Goal: Contribute content: Contribute content

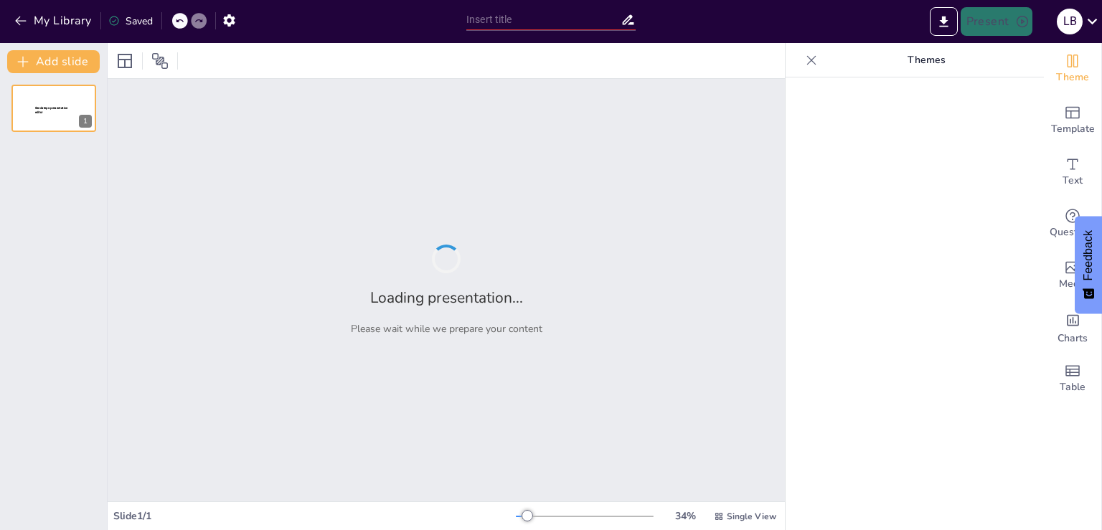
type input "New Sendsteps"
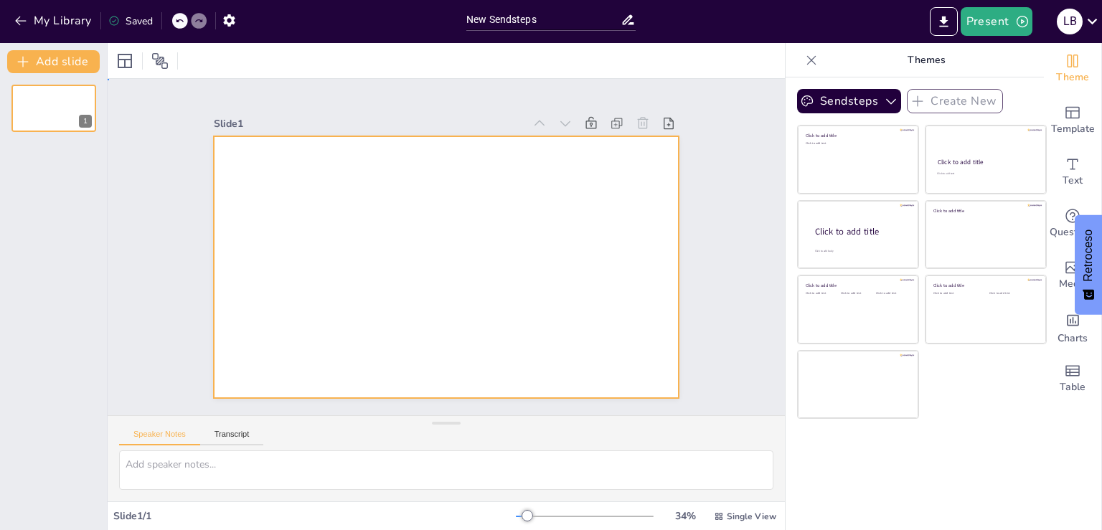
click at [278, 154] on div "Slide 1" at bounding box center [446, 247] width 732 height 470
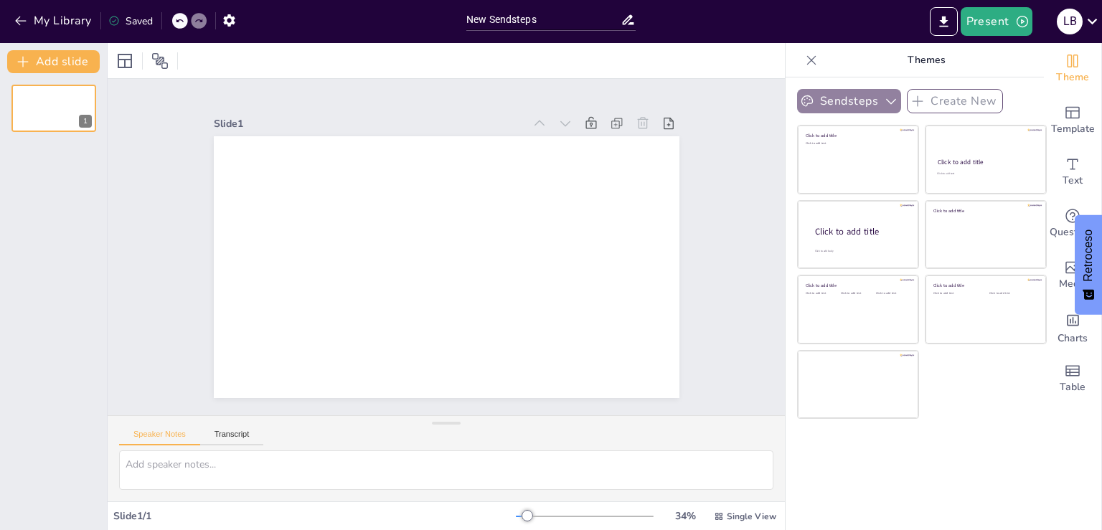
click at [884, 96] on icon "button" at bounding box center [891, 101] width 14 height 14
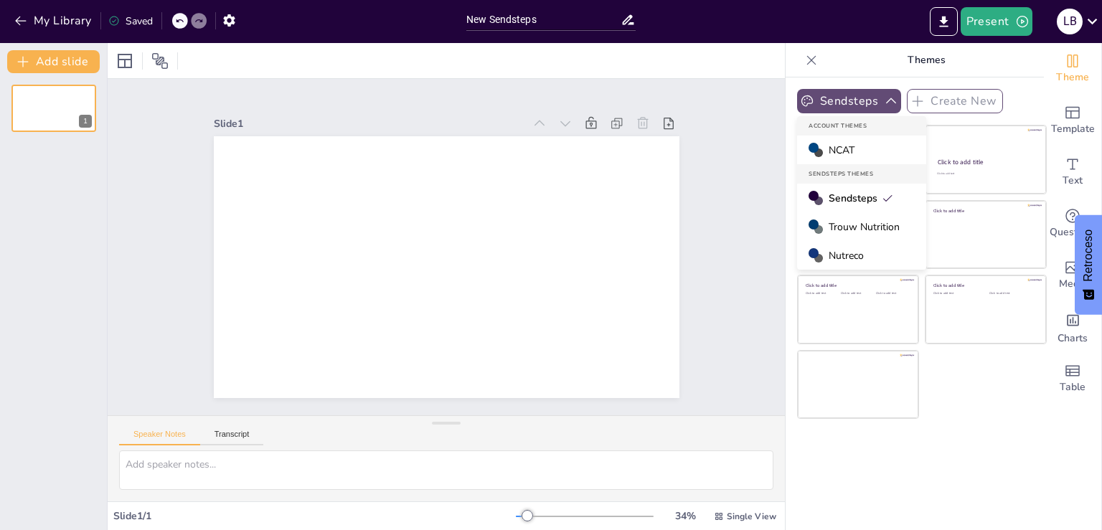
click at [884, 96] on icon "button" at bounding box center [891, 101] width 14 height 14
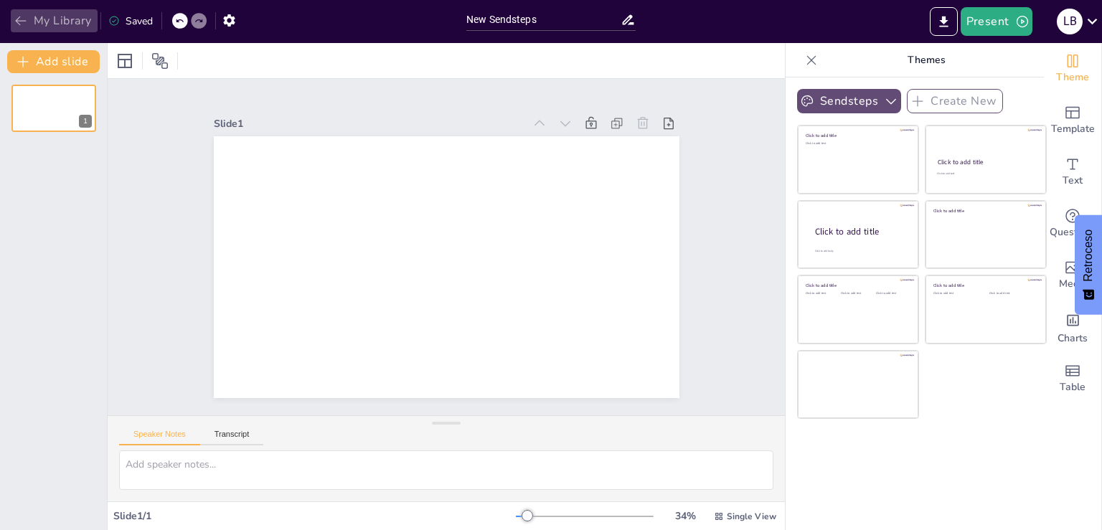
click at [16, 18] on icon "button" at bounding box center [21, 21] width 14 height 14
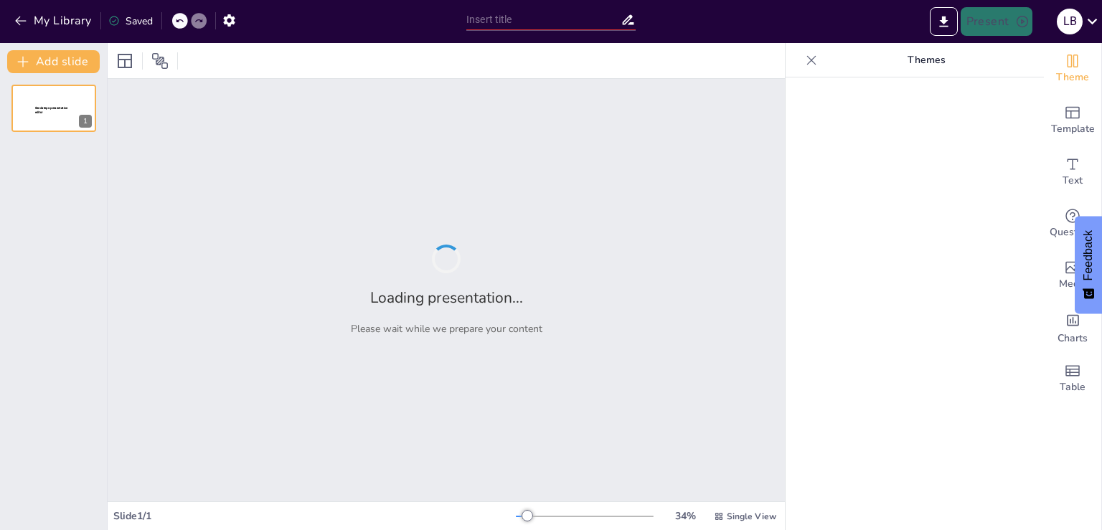
type input "New Sendsteps"
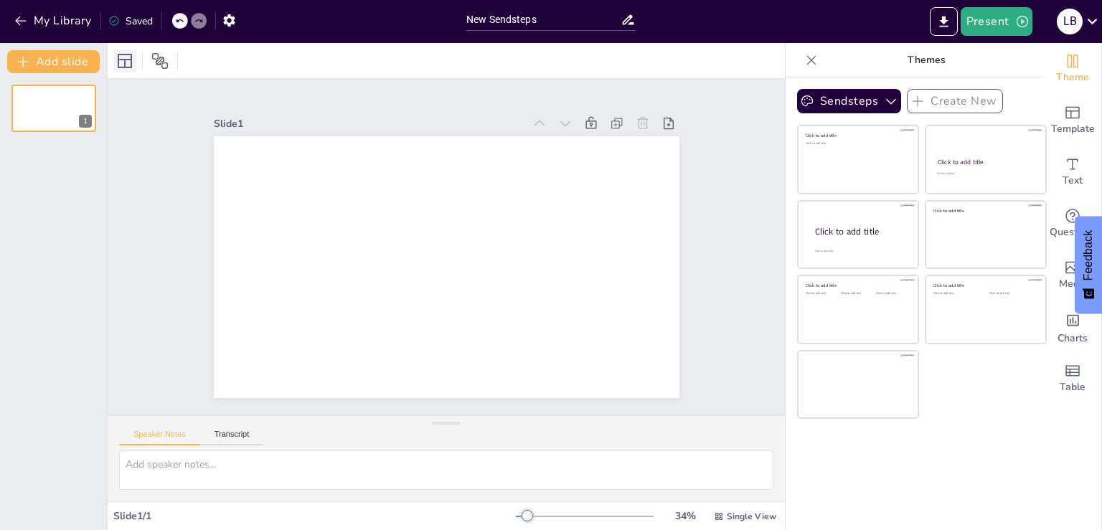
click at [115, 60] on div at bounding box center [124, 60] width 23 height 23
click at [872, 90] on button "Sendsteps" at bounding box center [849, 101] width 104 height 24
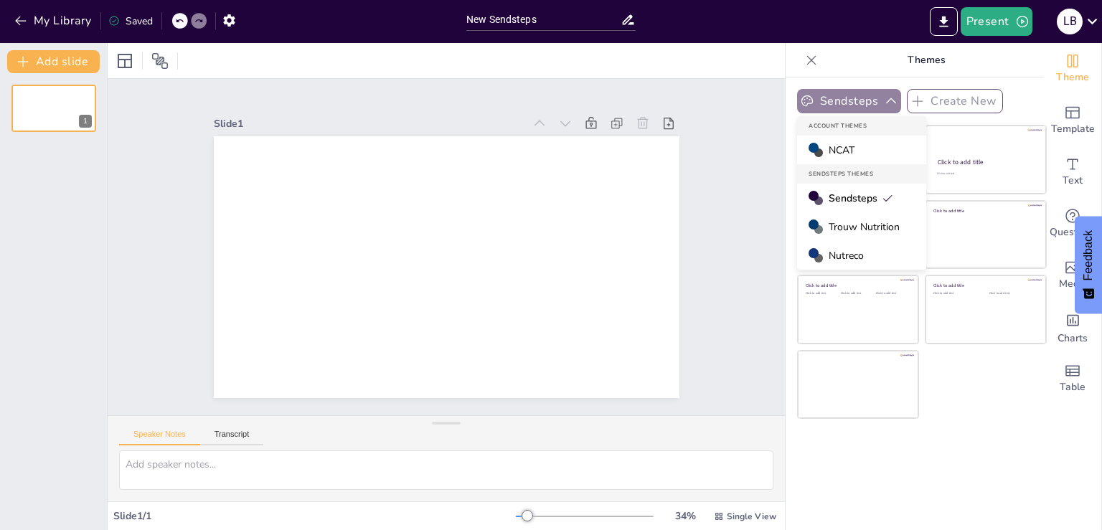
click at [872, 90] on button "Sendsteps" at bounding box center [849, 101] width 104 height 24
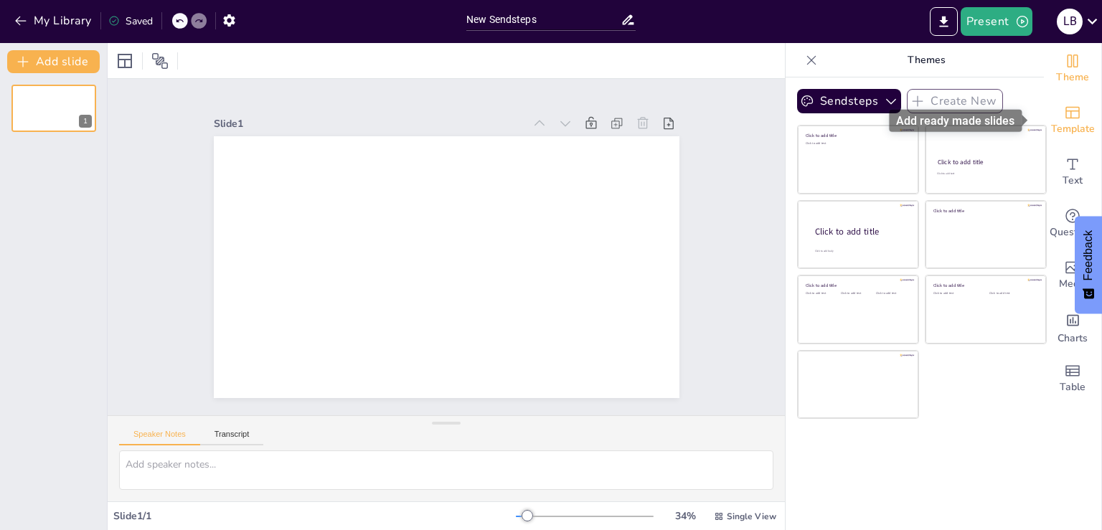
click at [1067, 113] on icon "Add ready made slides" at bounding box center [1072, 113] width 14 height 12
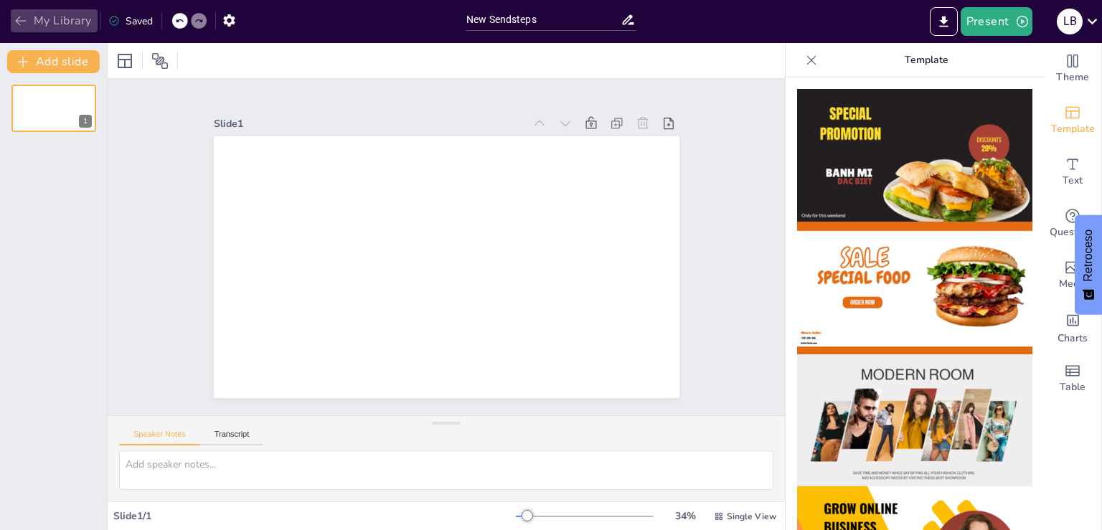
click at [15, 11] on button "My Library" at bounding box center [54, 20] width 87 height 23
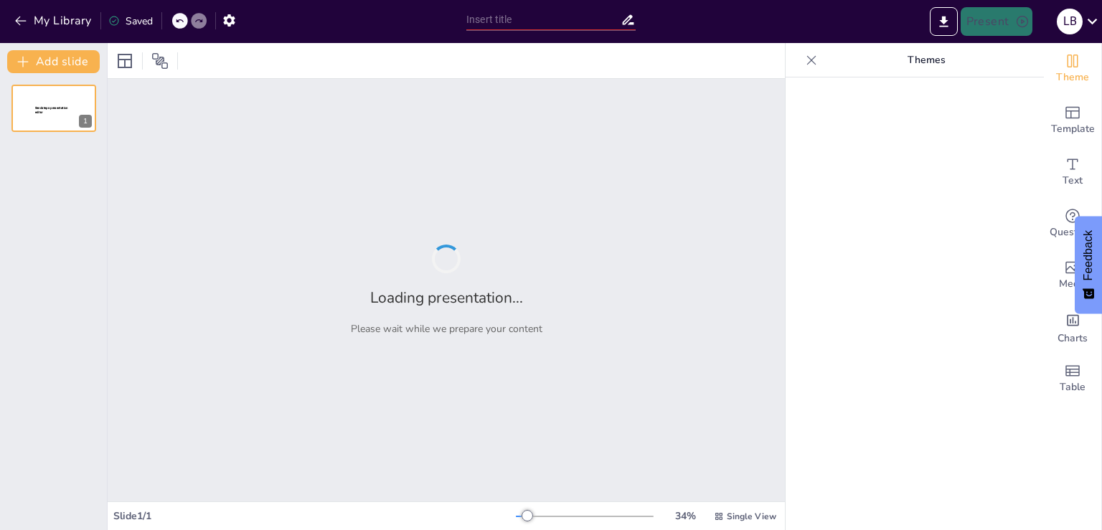
type input "New Sendsteps"
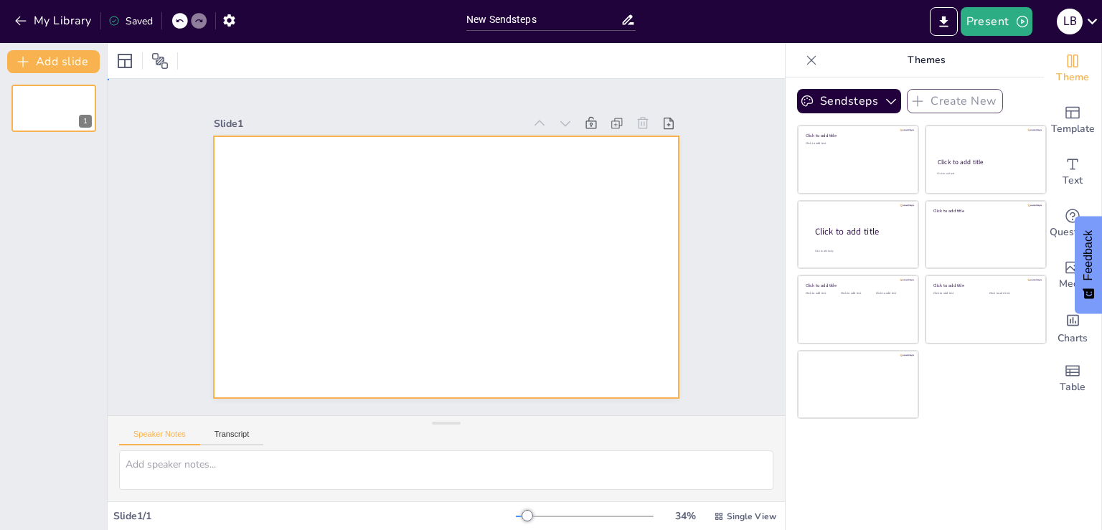
click at [247, 159] on div at bounding box center [444, 267] width 490 height 309
click at [16, 23] on icon "button" at bounding box center [21, 21] width 14 height 14
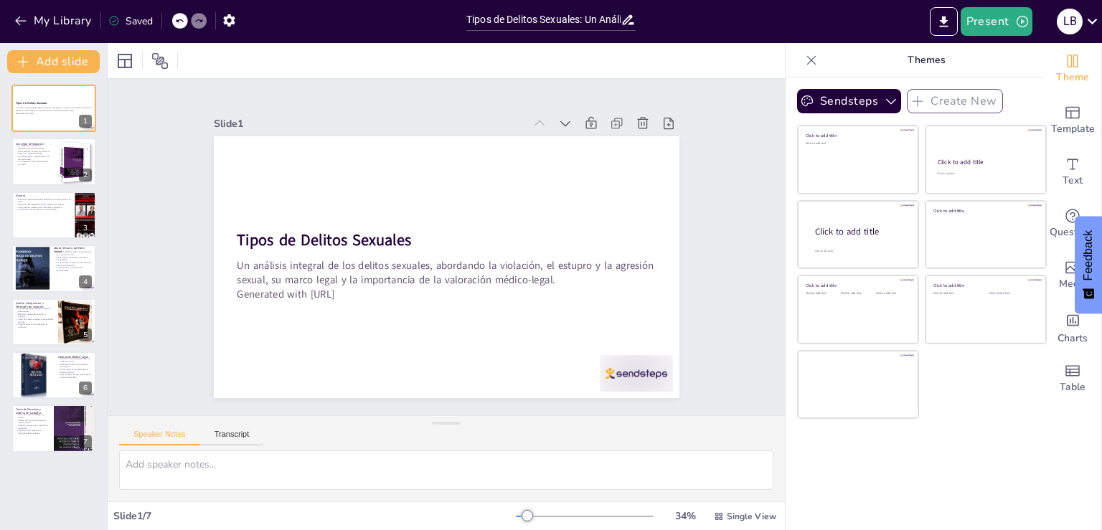
type input "Tipos de Delitos Sexuales: Un Análisis Integral"
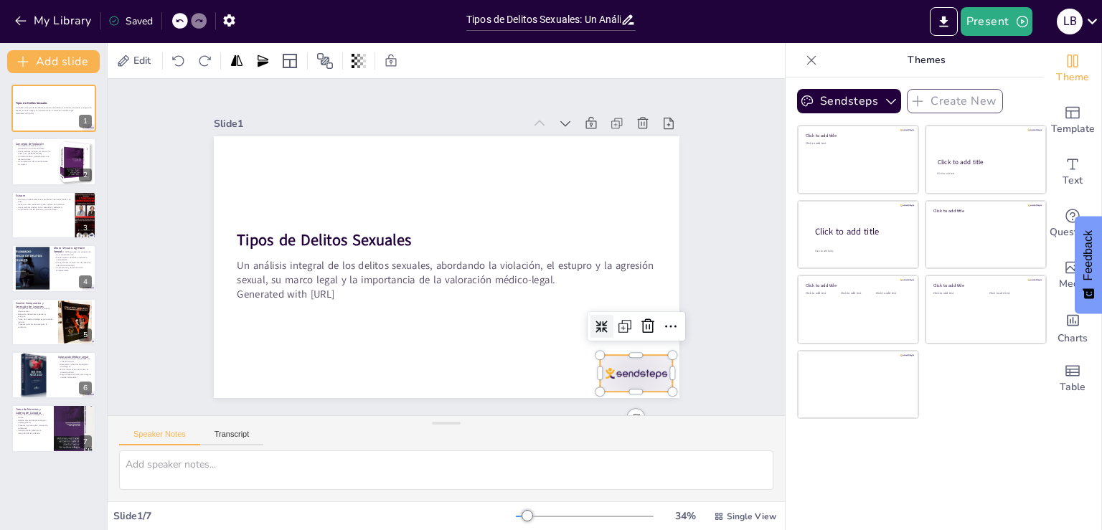
click at [621, 367] on div at bounding box center [636, 373] width 72 height 37
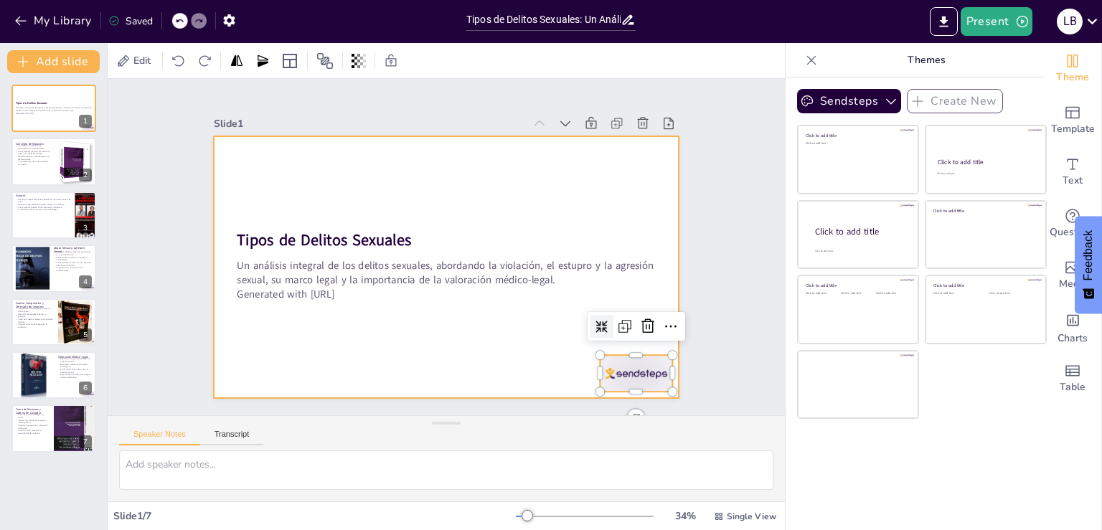
click at [472, 340] on div at bounding box center [447, 267] width 466 height 262
click at [369, 301] on div at bounding box center [447, 267] width 466 height 262
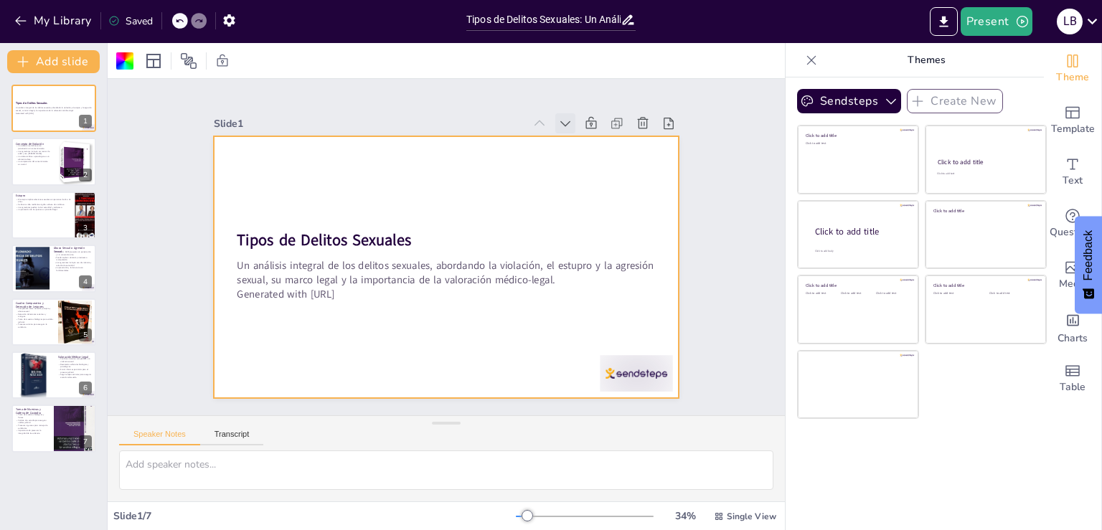
click at [558, 116] on icon at bounding box center [565, 123] width 14 height 14
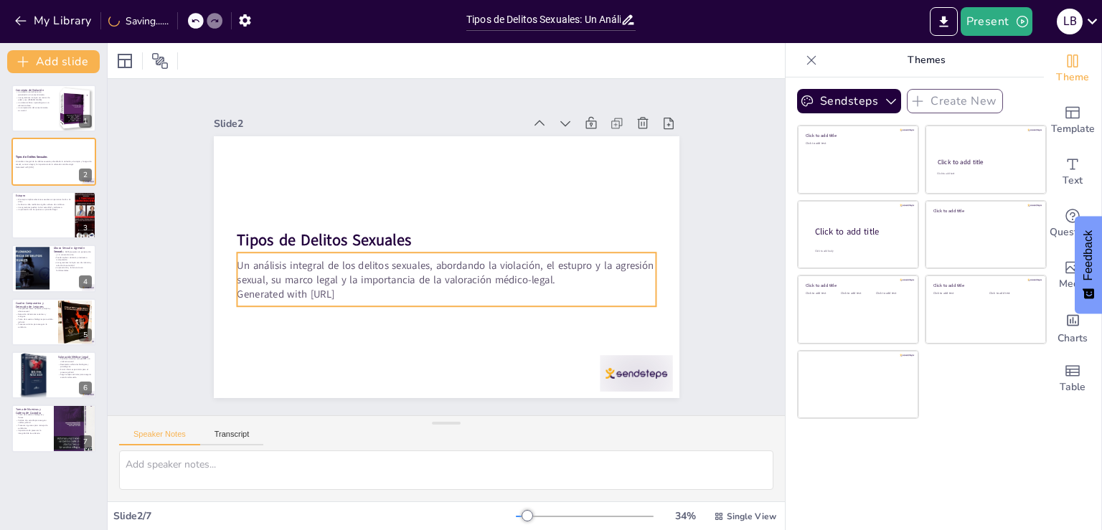
click at [387, 275] on p "Un análisis integral de los delitos sexuales, abordando la violación, el estupr…" at bounding box center [446, 272] width 419 height 29
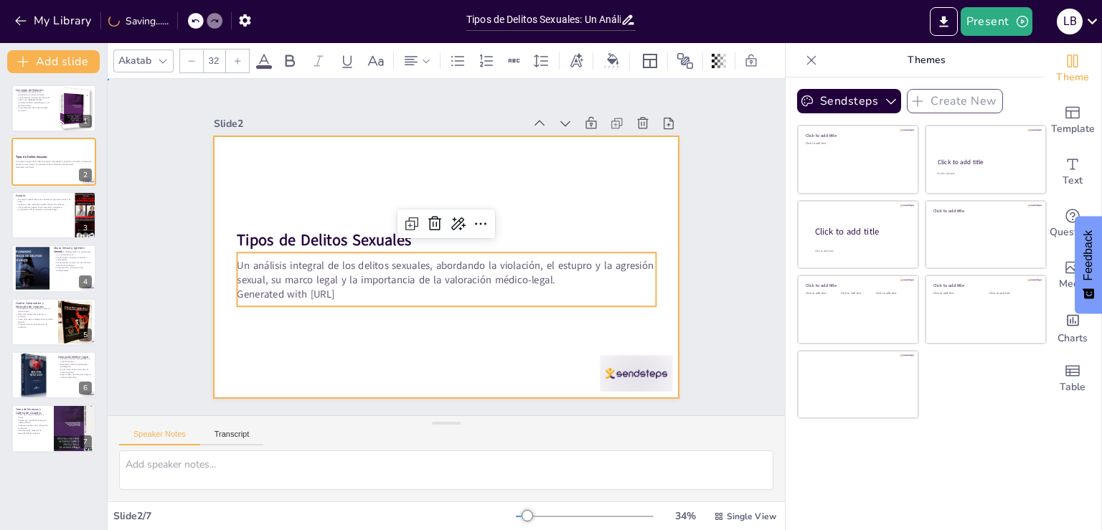
click at [619, 192] on div at bounding box center [447, 267] width 466 height 262
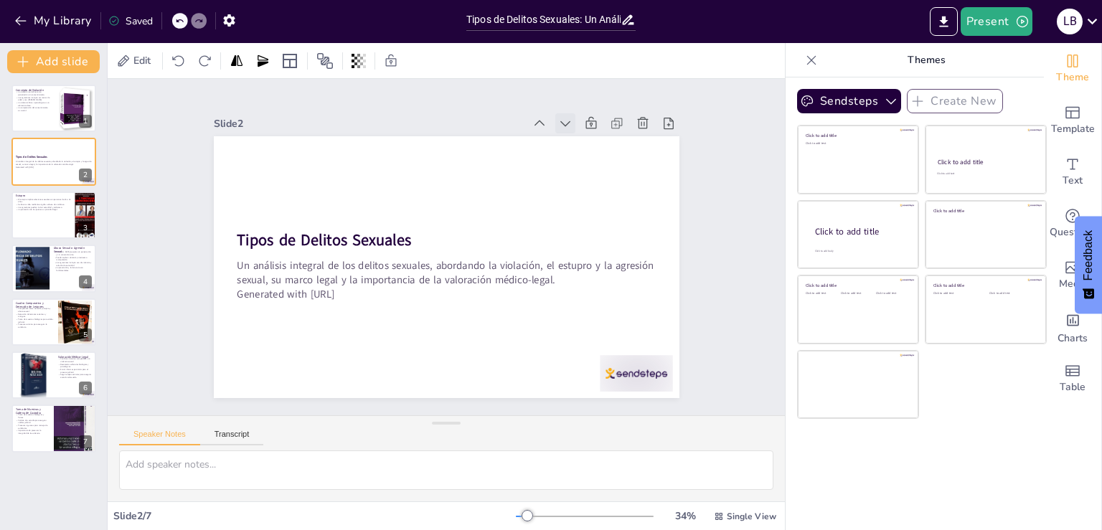
click at [558, 116] on icon at bounding box center [565, 123] width 14 height 14
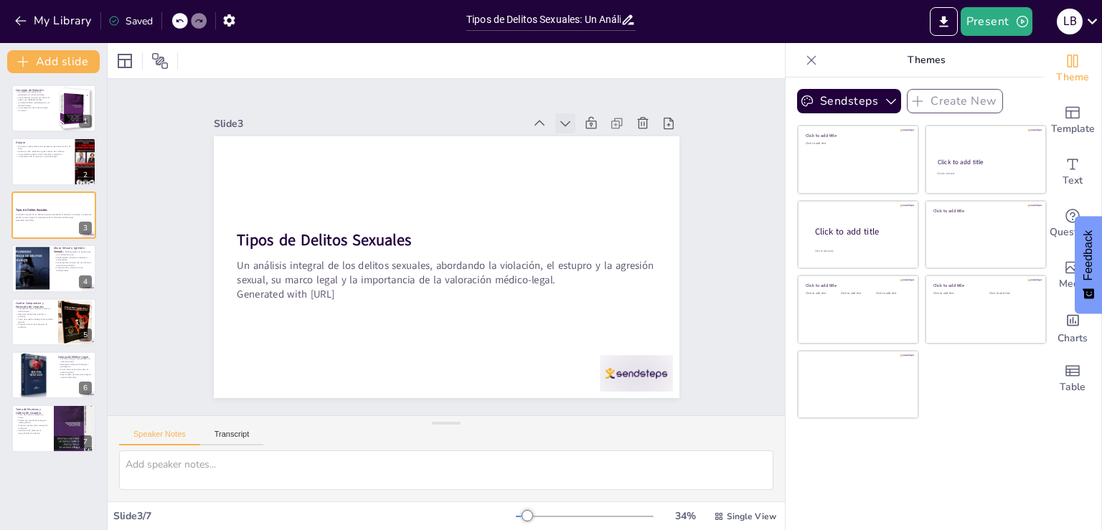
click at [558, 120] on icon at bounding box center [565, 123] width 14 height 14
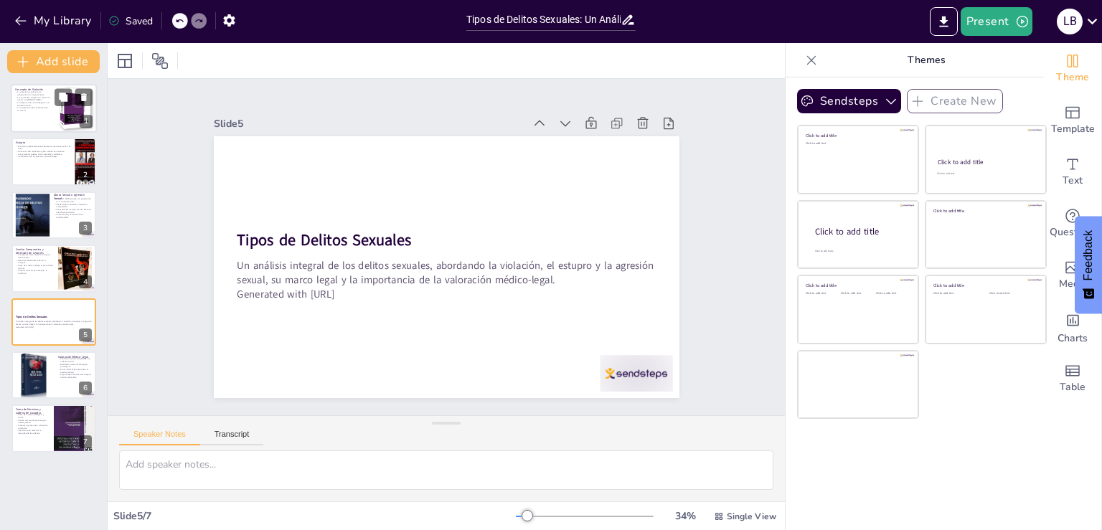
click at [49, 99] on p "Las agravantes incluyen ser menor de edad y uso [PERSON_NAME]." at bounding box center [32, 98] width 34 height 5
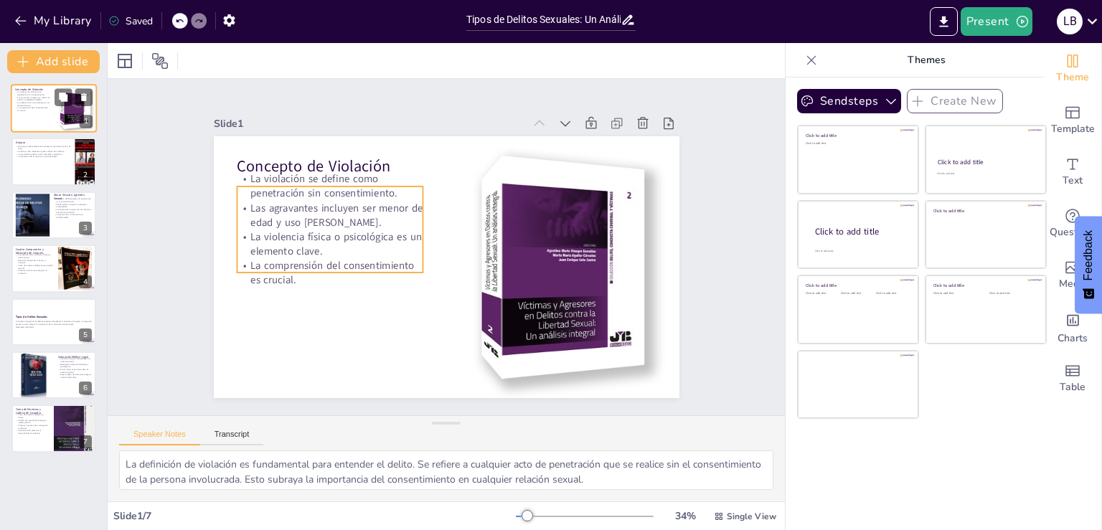
click at [37, 95] on p "La violación se define como penetración sin consentimiento." at bounding box center [32, 92] width 34 height 5
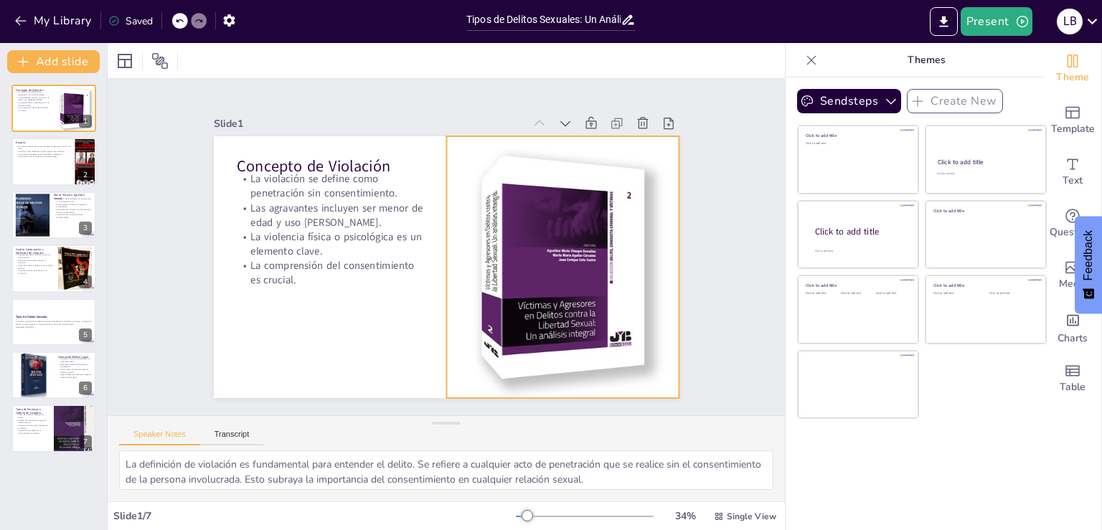
click at [506, 203] on div at bounding box center [562, 267] width 232 height 279
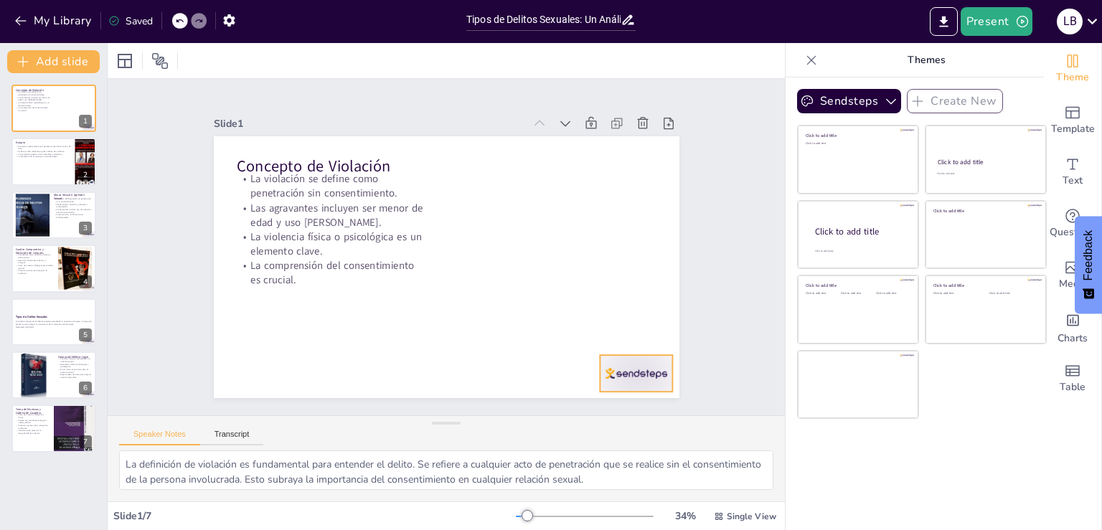
click at [624, 380] on div at bounding box center [636, 373] width 72 height 37
click at [29, 160] on div at bounding box center [54, 162] width 86 height 49
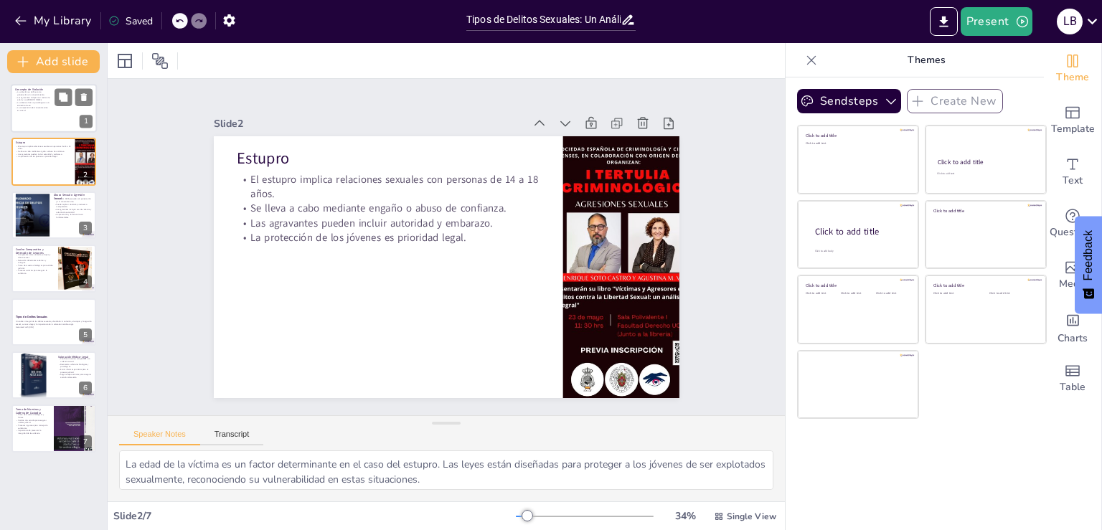
click at [49, 115] on div at bounding box center [54, 108] width 86 height 49
type textarea "La definición de violación es fundamental para entender el delito. Se refiere a…"
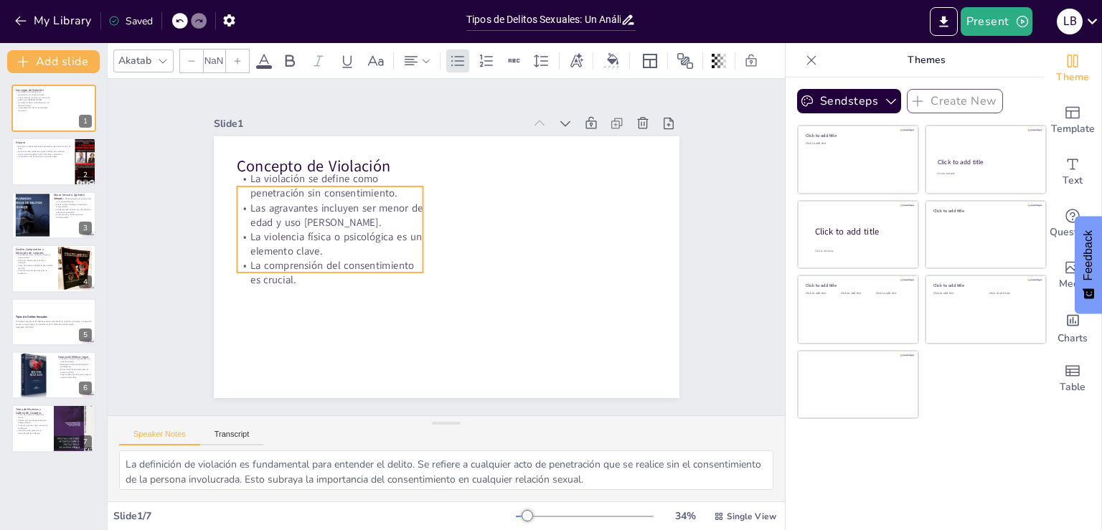
type input "32"
click at [334, 265] on p "La comprensión del consentimiento es crucial." at bounding box center [330, 272] width 187 height 29
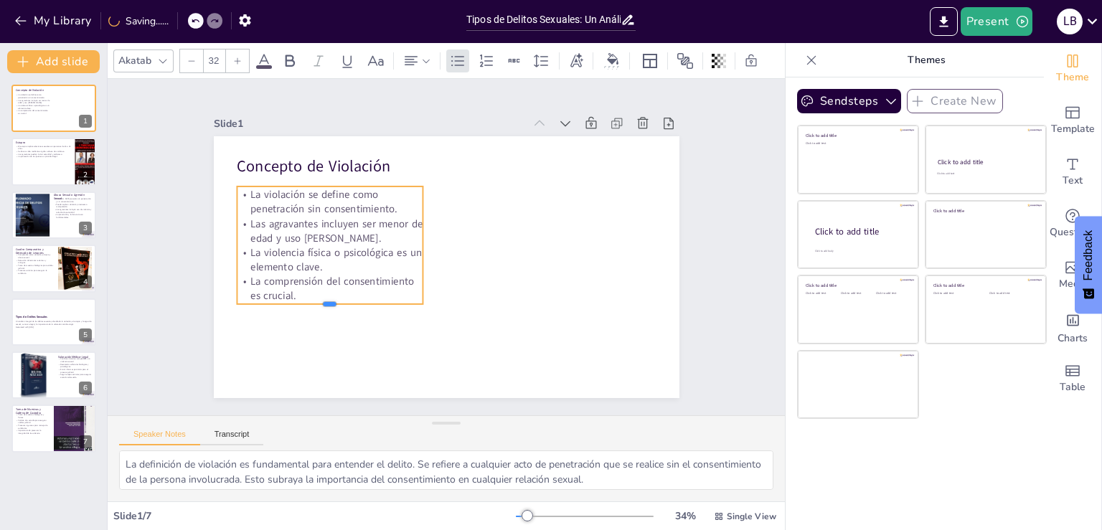
drag, startPoint x: 324, startPoint y: 268, endPoint x: 319, endPoint y: 299, distance: 31.1
click at [319, 304] on div at bounding box center [330, 309] width 187 height 11
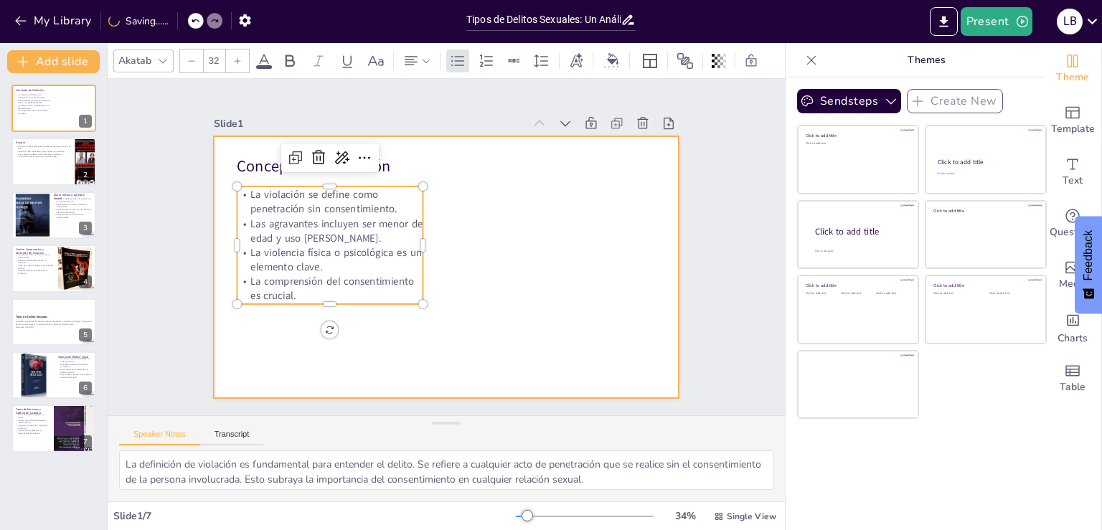
click at [498, 222] on div at bounding box center [447, 267] width 466 height 262
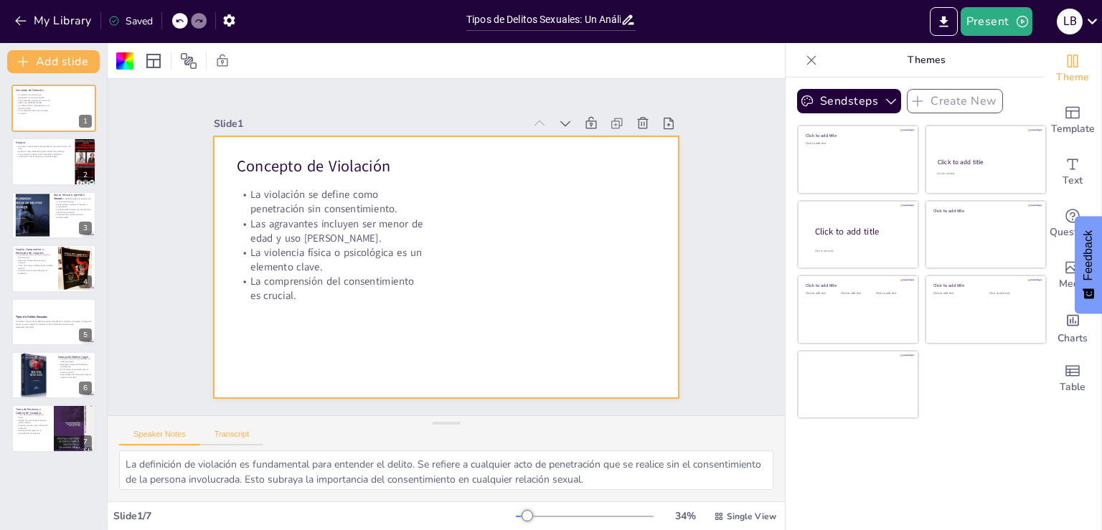
click at [228, 431] on button "Transcript" at bounding box center [232, 438] width 64 height 16
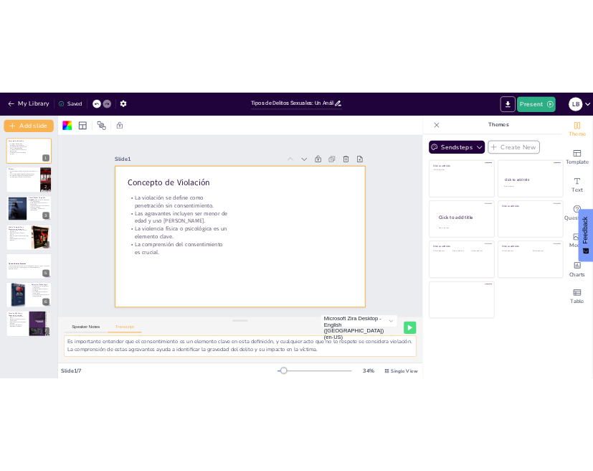
scroll to position [34, 0]
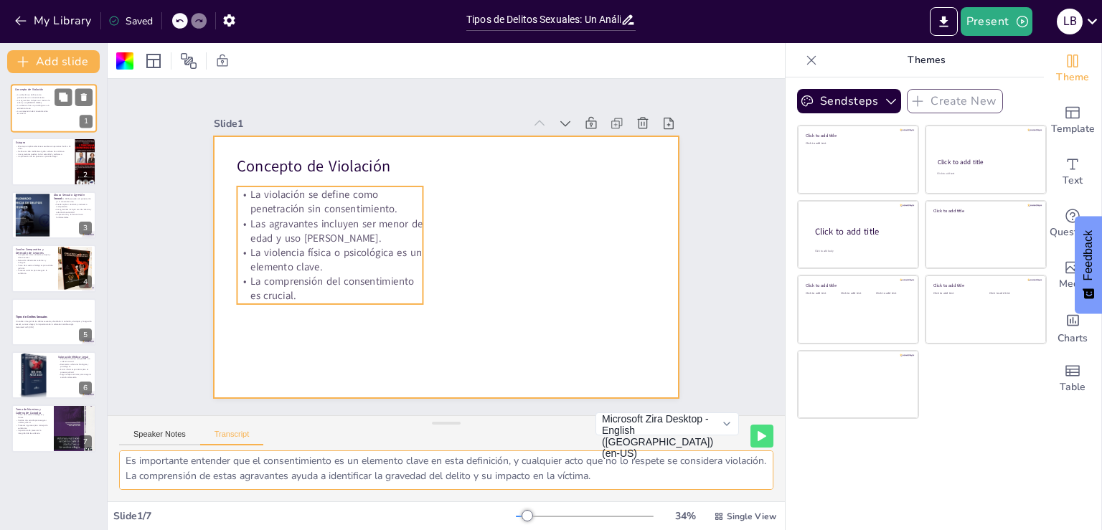
click at [32, 104] on p "Las agravantes incluyen ser menor de edad y uso [PERSON_NAME]." at bounding box center [32, 101] width 34 height 5
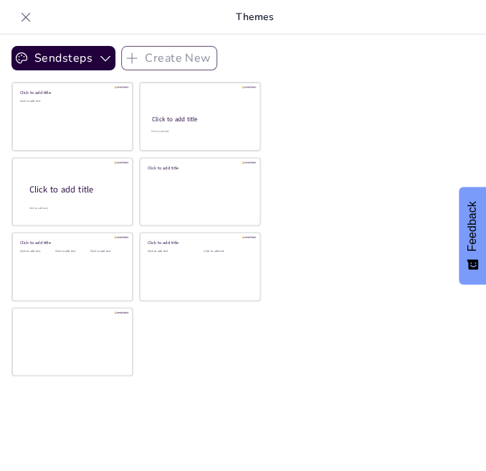
click at [320, 116] on div "Sendsteps Create New Click to add title Click to add text Click to add title Cl…" at bounding box center [243, 252] width 486 height 436
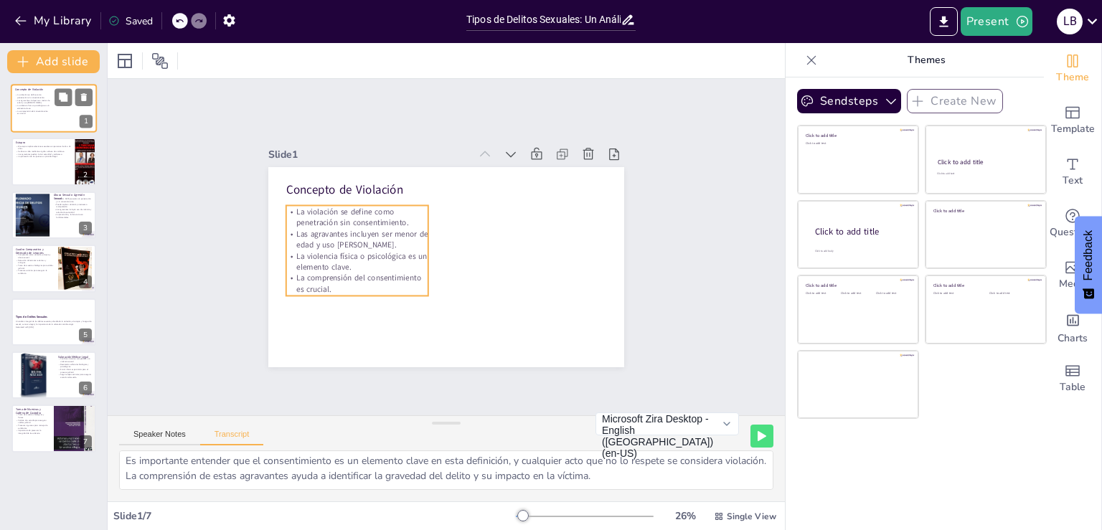
click at [20, 104] on p "Las agravantes incluyen ser menor de edad y uso [PERSON_NAME]." at bounding box center [32, 101] width 34 height 5
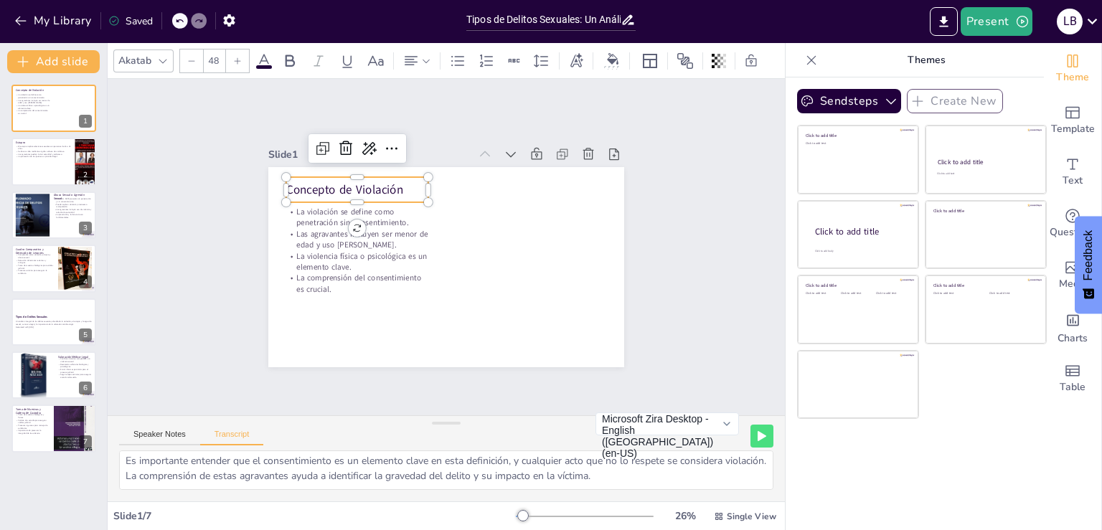
click at [308, 185] on p "Concepto de Violación" at bounding box center [357, 189] width 142 height 16
click at [804, 62] on icon at bounding box center [811, 60] width 14 height 14
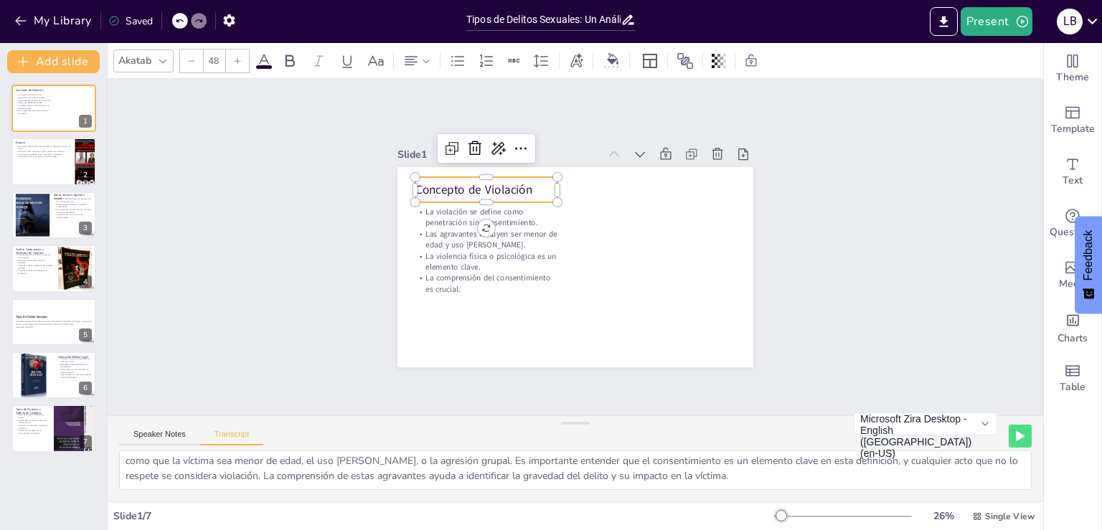
scroll to position [0, 0]
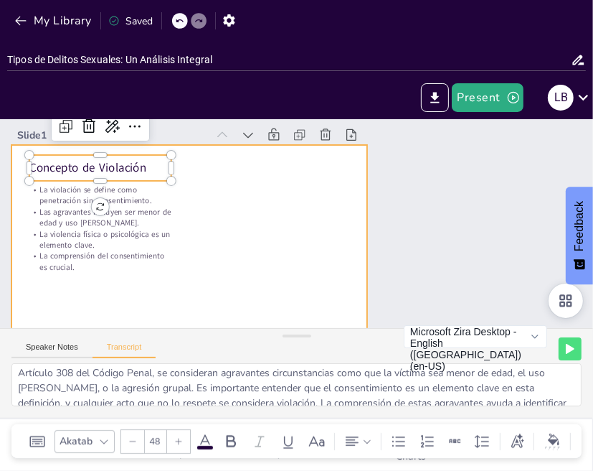
click at [225, 218] on div at bounding box center [189, 245] width 356 height 200
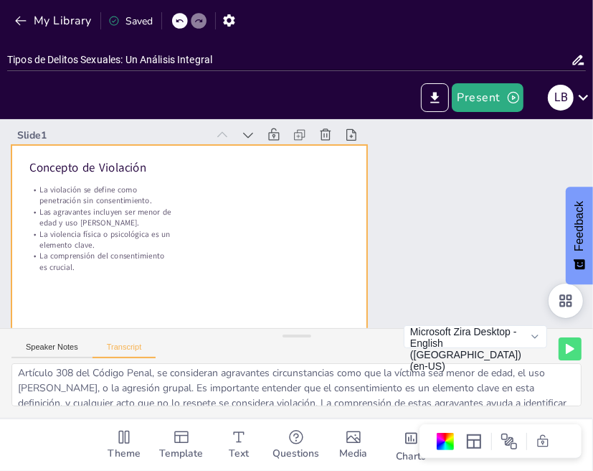
click at [354, 227] on div at bounding box center [189, 245] width 356 height 200
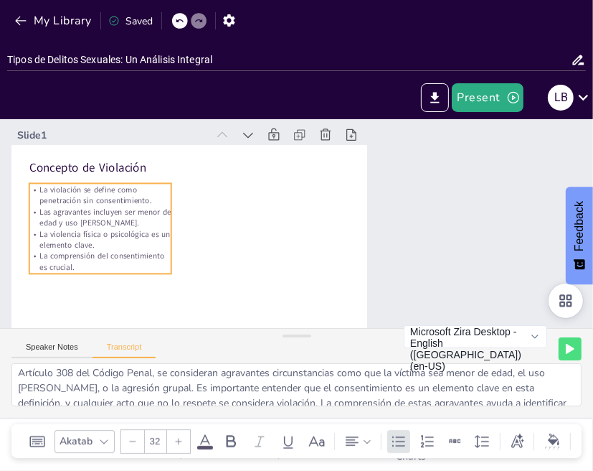
click at [95, 207] on p "Las agravantes incluyen ser menor de edad y uso [PERSON_NAME]." at bounding box center [100, 218] width 142 height 22
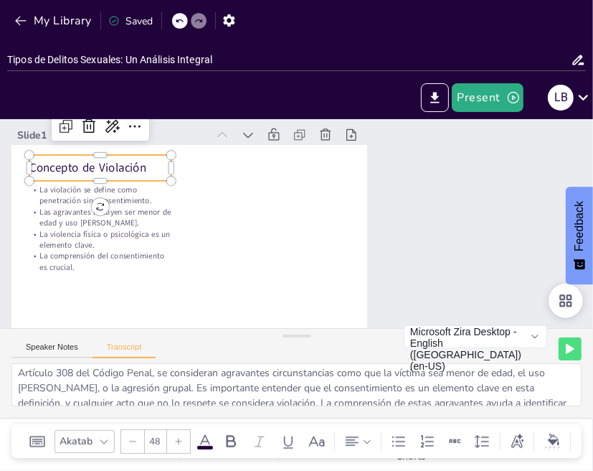
click at [52, 176] on div "Concepto de Violación" at bounding box center [100, 167] width 142 height 25
click at [72, 160] on p "Concepto de Violación" at bounding box center [100, 167] width 142 height 16
click at [62, 167] on p "Concepto de Violación" at bounding box center [100, 167] width 142 height 16
click at [45, 166] on p "Concepto de Violación" at bounding box center [100, 167] width 142 height 16
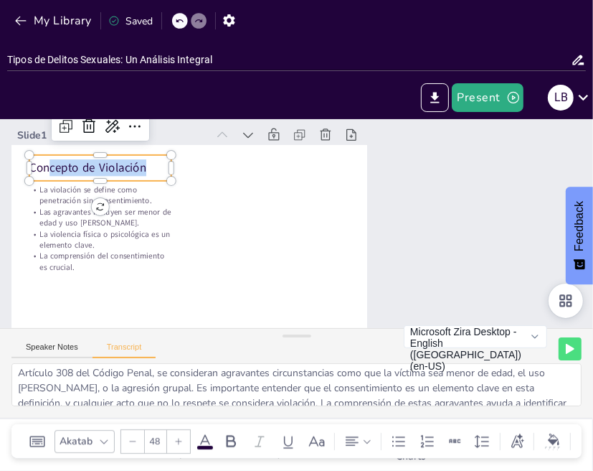
drag, startPoint x: 47, startPoint y: 169, endPoint x: 156, endPoint y: 176, distance: 109.2
click at [156, 176] on p "Concepto de Violación" at bounding box center [100, 167] width 142 height 16
drag, startPoint x: 30, startPoint y: 169, endPoint x: 147, endPoint y: 175, distance: 117.1
click at [147, 175] on p "Concepto de Violación" at bounding box center [100, 167] width 142 height 16
copy p "Concepto de Violación"
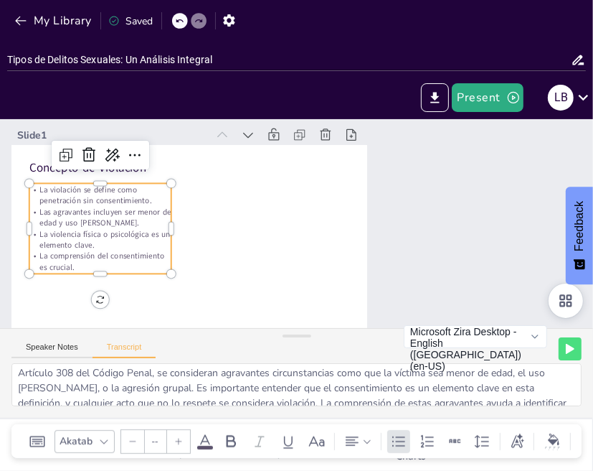
type input "32"
click at [45, 199] on p "La violación se define como penetración sin consentimiento." at bounding box center [100, 195] width 142 height 22
click at [47, 194] on p "La violación se define como penetración sin consentimiento." at bounding box center [100, 195] width 142 height 22
click at [57, 193] on p "La violación se define como penetración sin consentimiento." at bounding box center [100, 195] width 142 height 22
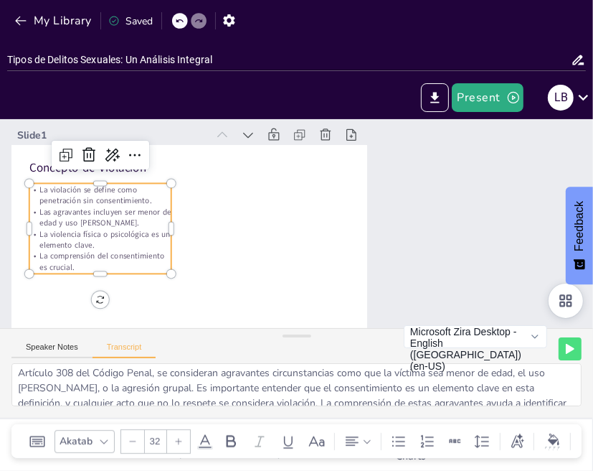
click at [55, 193] on p "La violación se define como penetración sin consentimiento." at bounding box center [100, 195] width 142 height 22
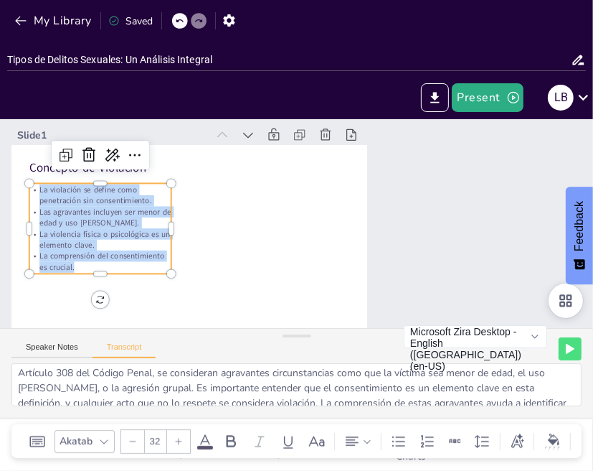
drag, startPoint x: 40, startPoint y: 191, endPoint x: 126, endPoint y: 266, distance: 114.4
click at [126, 266] on div "La violación se define como penetración sin consentimiento. Las agravantes incl…" at bounding box center [100, 228] width 142 height 88
copy div "La violación se define como penetración sin consentimiento. Las agravantes incl…"
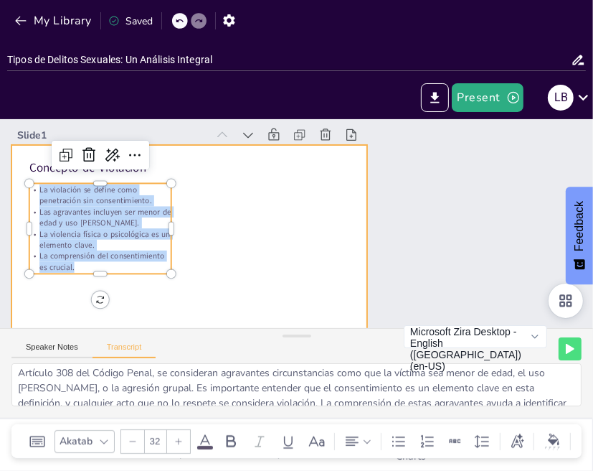
click at [254, 268] on div at bounding box center [189, 245] width 356 height 200
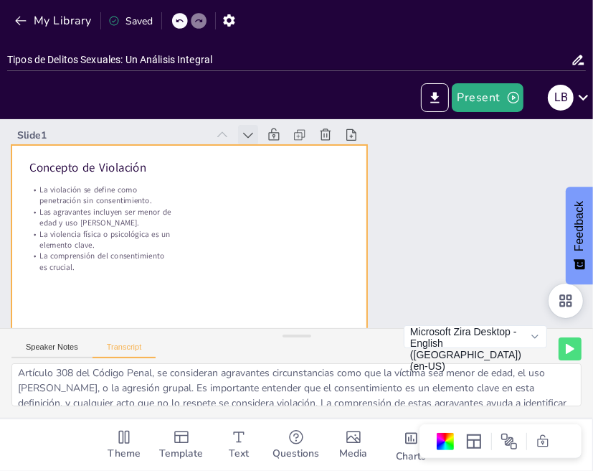
click at [248, 136] on icon at bounding box center [248, 135] width 14 height 14
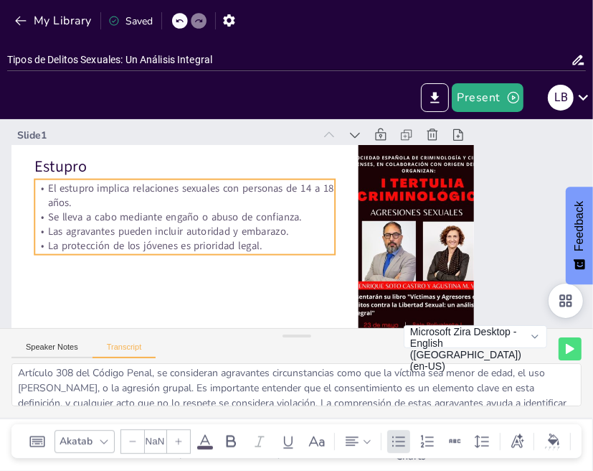
type textarea "El estupro se refiere a una relación sexual con una persona de entre 14 y 18 añ…"
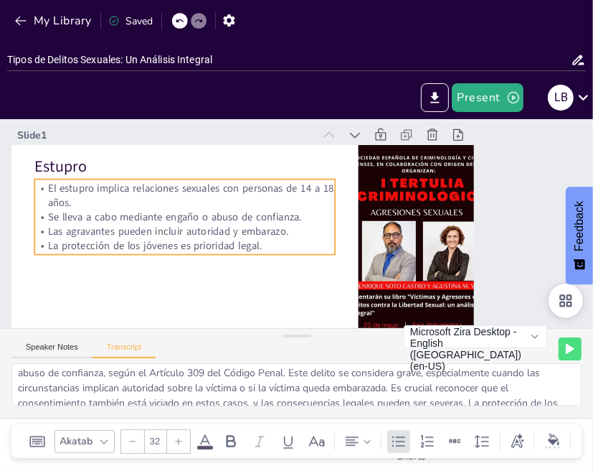
click at [80, 189] on p "El estupro implica relaciones sexuales con personas de 14 a 18 años." at bounding box center [184, 195] width 301 height 29
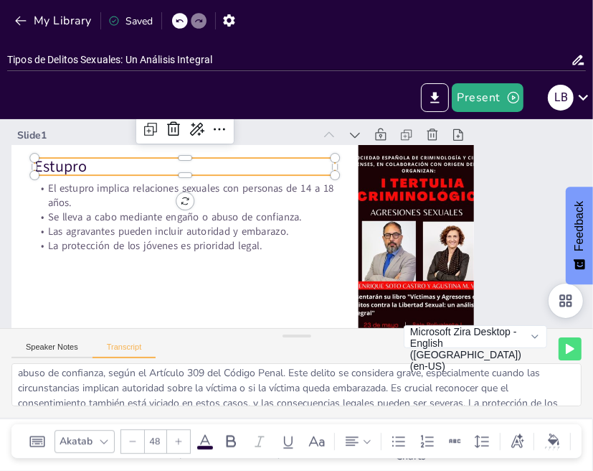
click at [47, 166] on p "Estupro" at bounding box center [184, 167] width 301 height 22
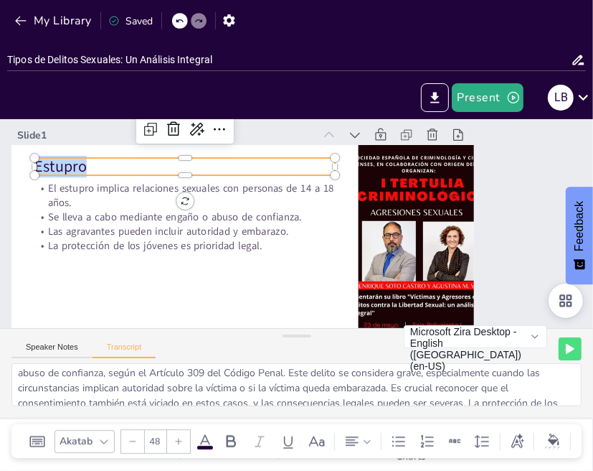
copy p "Estupro"
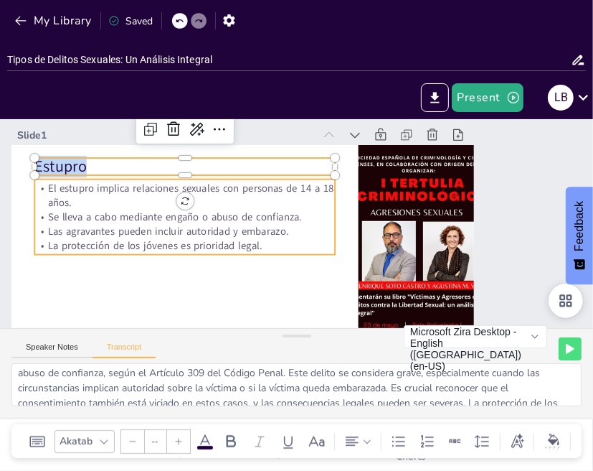
type input "32"
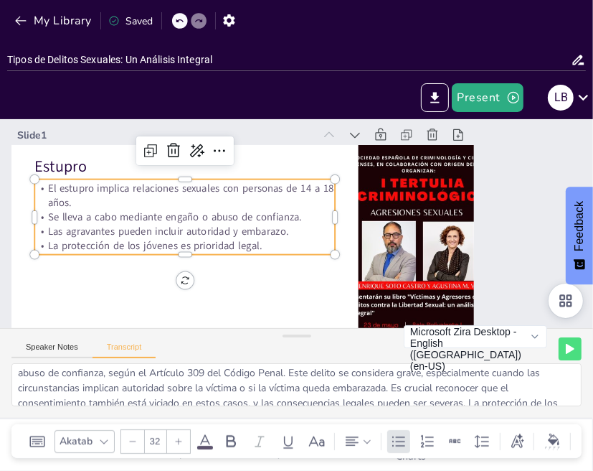
click at [59, 214] on p "Se lleva a cabo mediante engaño o abuso de confianza." at bounding box center [184, 216] width 301 height 14
click at [50, 190] on p "El estupro implica relaciones sexuales con personas de 14 a 18 años." at bounding box center [184, 195] width 301 height 29
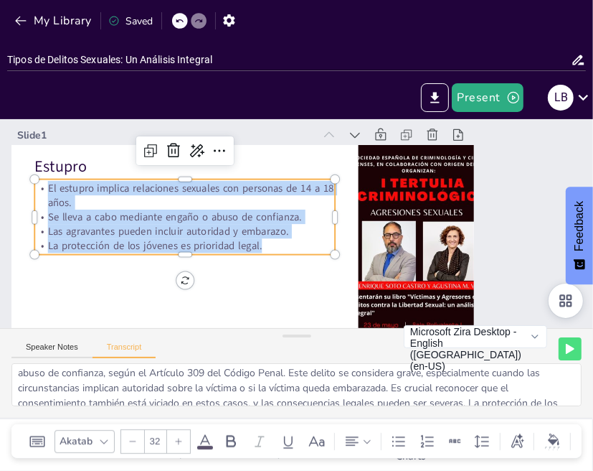
copy div "El estupro implica relaciones sexuales con personas de 14 a 18 años. Se lleva a…"
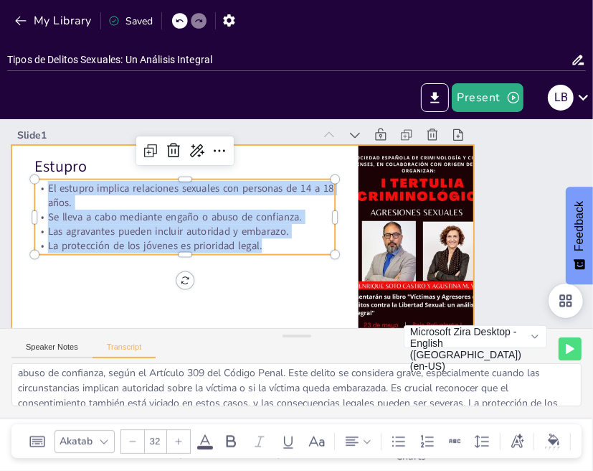
click at [333, 284] on div at bounding box center [242, 275] width 463 height 260
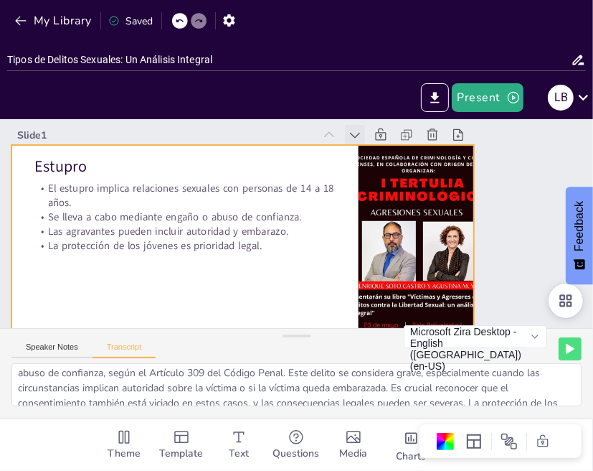
click at [354, 133] on icon at bounding box center [355, 135] width 14 height 14
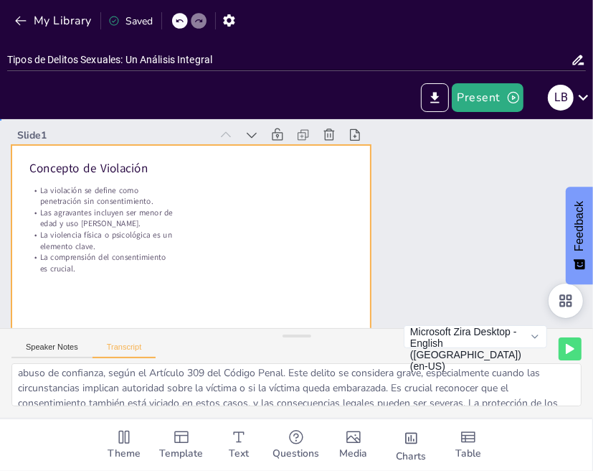
click at [315, 197] on div at bounding box center [190, 246] width 359 height 202
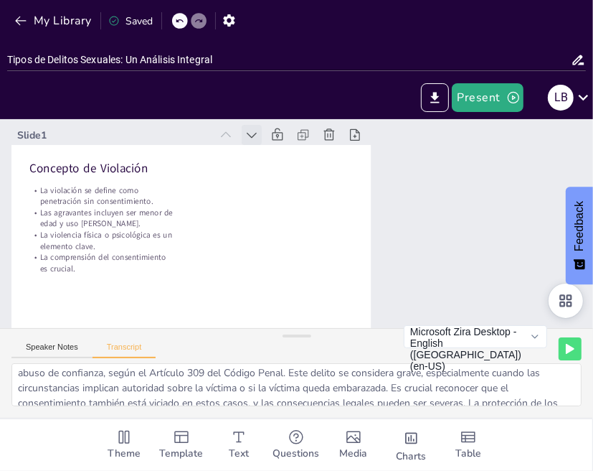
click at [253, 138] on icon at bounding box center [252, 135] width 14 height 14
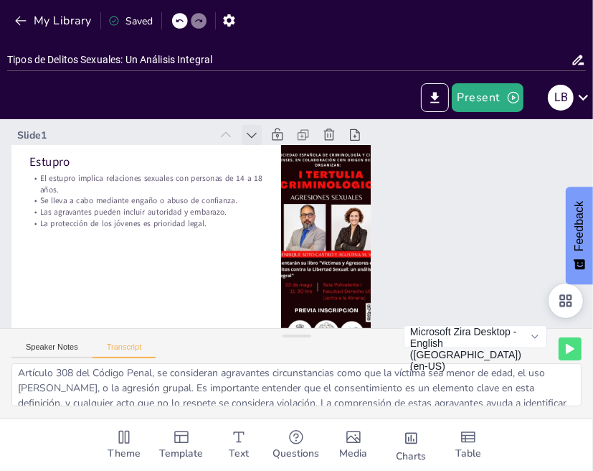
click at [253, 138] on icon at bounding box center [252, 135] width 14 height 14
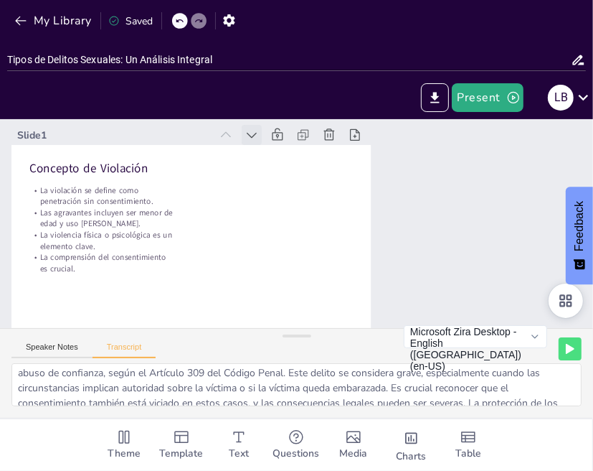
click at [250, 136] on icon at bounding box center [252, 135] width 14 height 14
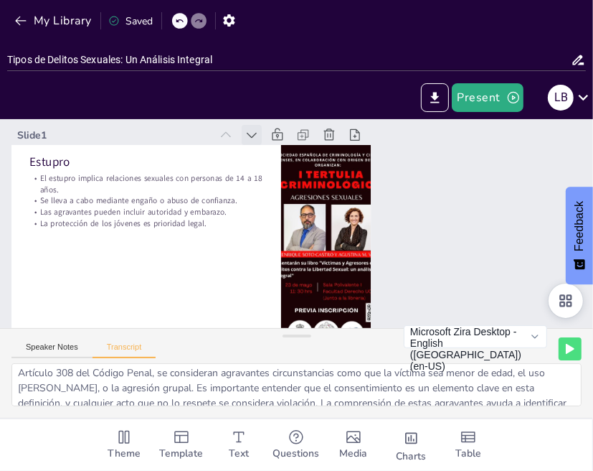
click at [250, 136] on icon at bounding box center [252, 135] width 14 height 14
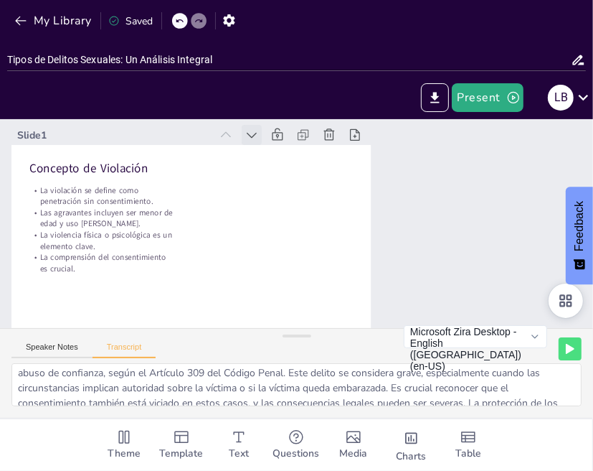
click at [250, 134] on icon at bounding box center [252, 135] width 14 height 14
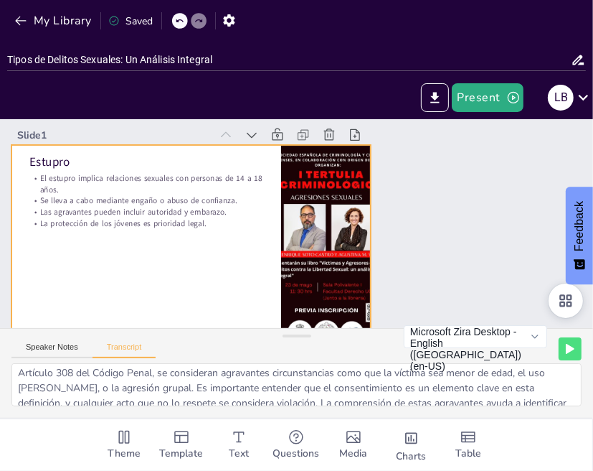
click at [228, 272] on div at bounding box center [190, 246] width 359 height 202
click at [217, 240] on div at bounding box center [190, 246] width 359 height 202
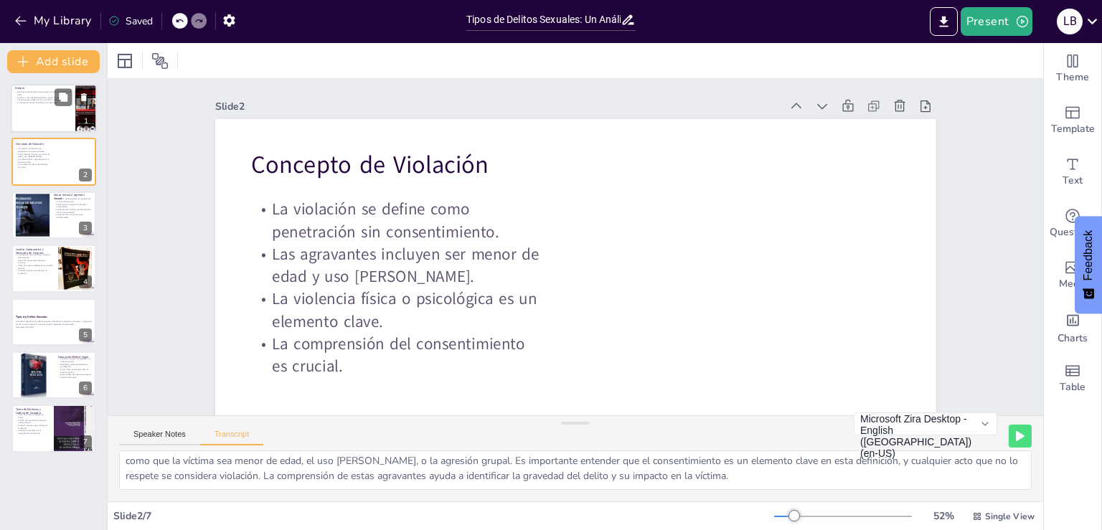
click at [51, 108] on div at bounding box center [54, 108] width 86 height 49
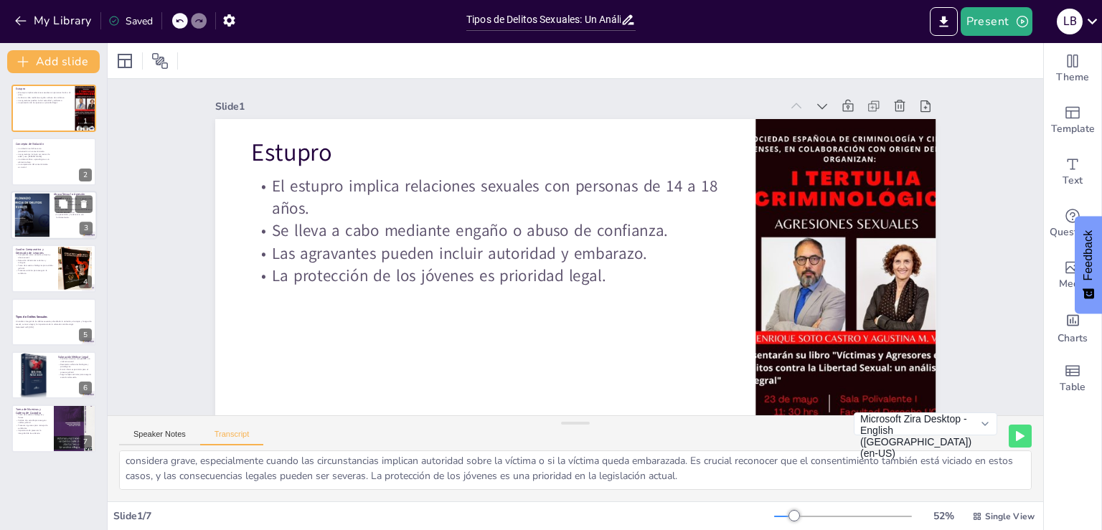
click at [75, 217] on p "La prevención y la denuncia son fundamentales." at bounding box center [73, 216] width 39 height 5
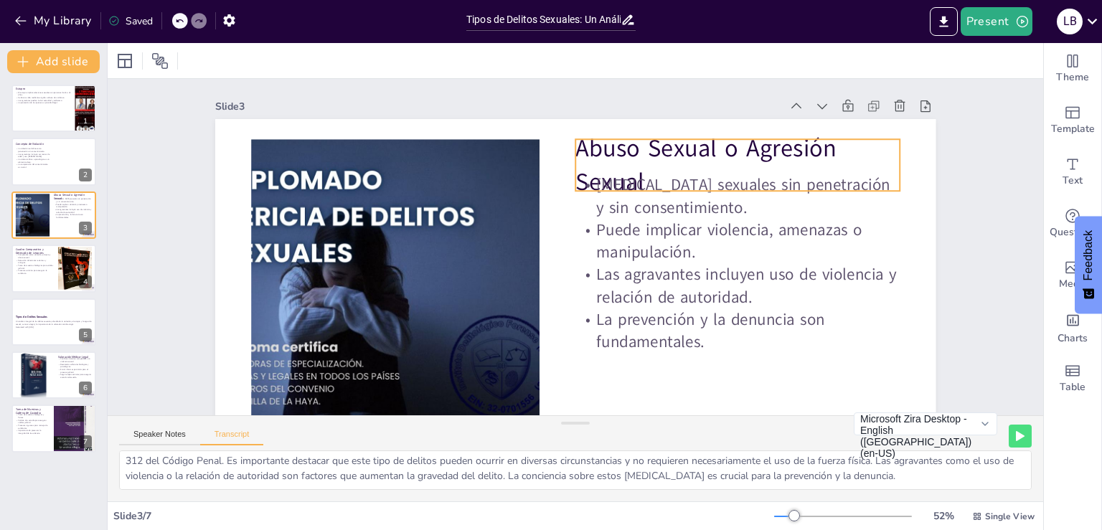
click at [585, 156] on p "Abuso Sexual o Agresión Sexual" at bounding box center [737, 164] width 324 height 67
click at [575, 156] on p "Abuso Sexual o Agresión Sexual" at bounding box center [737, 164] width 324 height 67
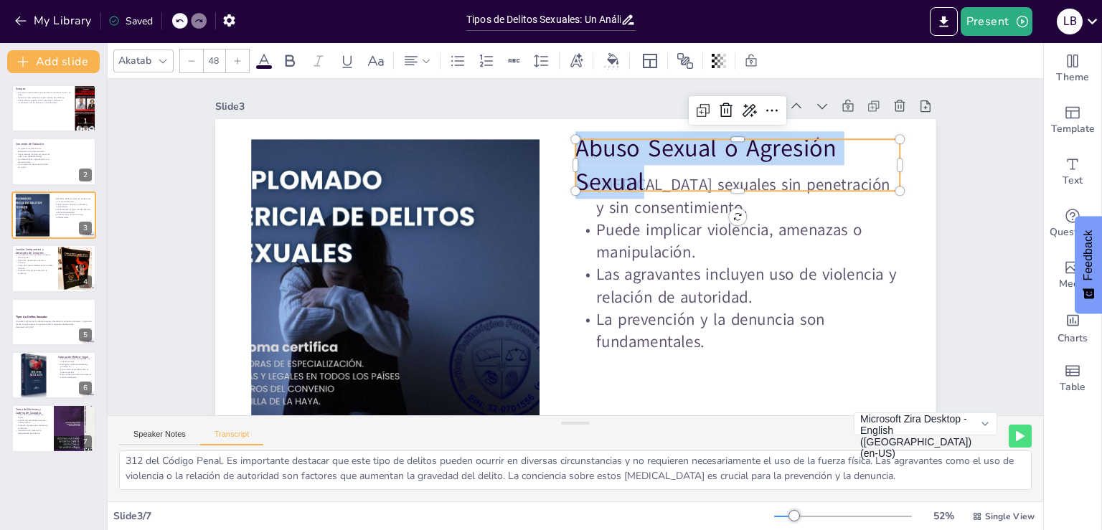
drag, startPoint x: 570, startPoint y: 146, endPoint x: 646, endPoint y: 186, distance: 86.3
click at [646, 186] on p "Abuso Sexual o Agresión Sexual" at bounding box center [737, 164] width 324 height 67
copy p "Abuso Sexual o Agresión Sexual"
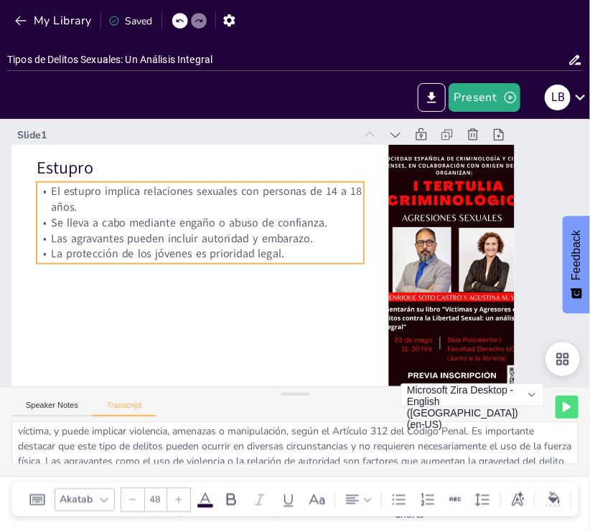
type textarea "El estupro se refiere a una relación sexual con una persona de entre 14 y 18 añ…"
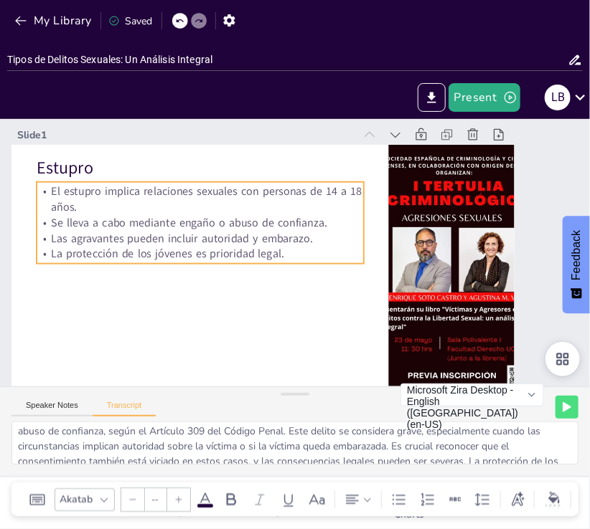
type input "32"
drag, startPoint x: 270, startPoint y: 205, endPoint x: 82, endPoint y: 168, distance: 191.6
click at [268, 205] on p "El estupro implica relaciones sexuales con personas de 14 a 18 años." at bounding box center [200, 200] width 327 height 32
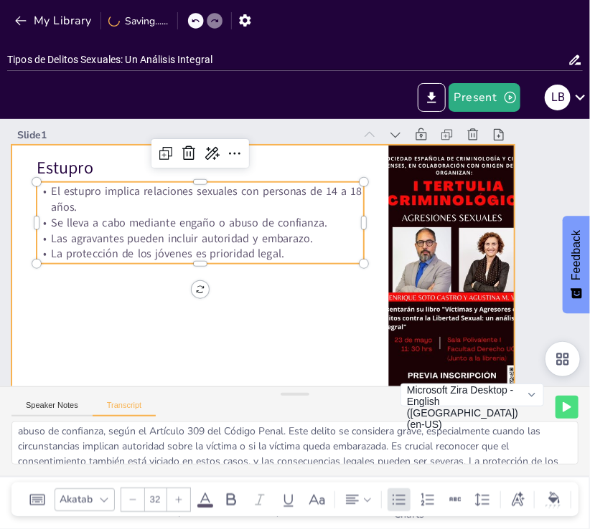
click at [179, 333] on div at bounding box center [262, 286] width 503 height 283
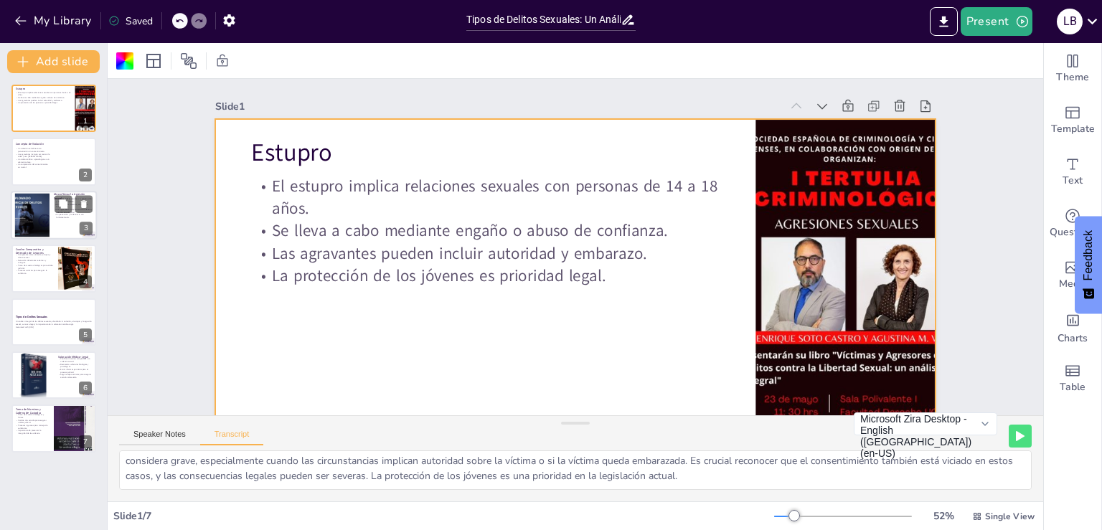
click at [43, 216] on div at bounding box center [32, 215] width 44 height 44
type textarea "La agresión sexual se define como cualquier acto sexual sin penetración que se …"
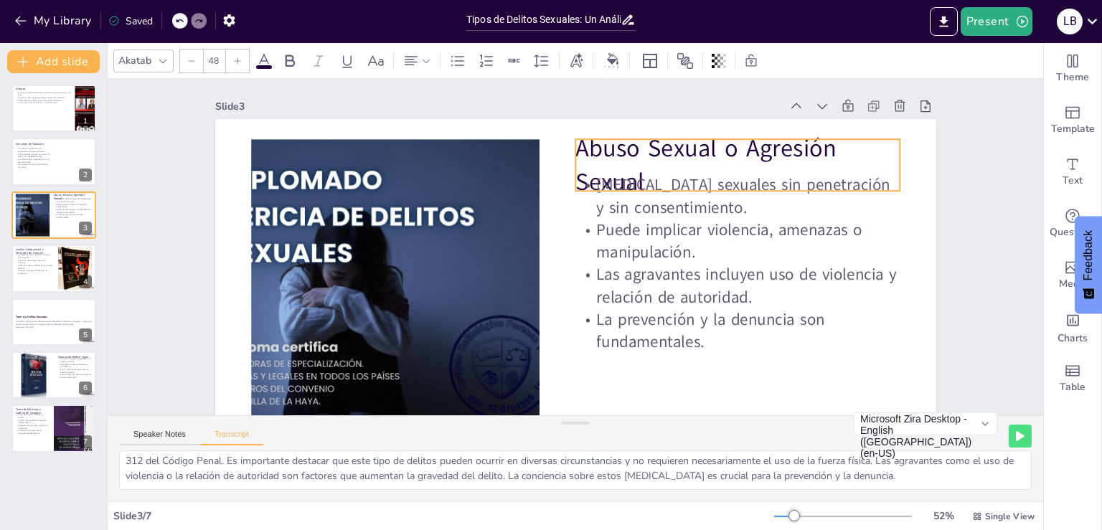
click at [591, 136] on p "Abuso Sexual o Agresión Sexual" at bounding box center [737, 164] width 324 height 67
click at [575, 149] on p "Abuso Sexual o Agresión Sexual" at bounding box center [737, 164] width 324 height 67
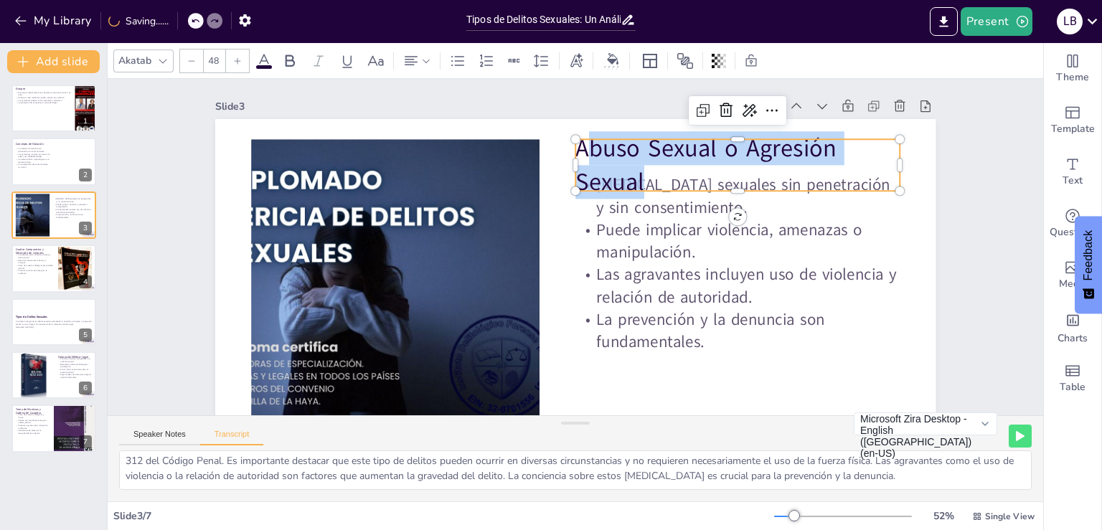
drag, startPoint x: 570, startPoint y: 149, endPoint x: 640, endPoint y: 185, distance: 78.3
click at [641, 184] on p "Abuso Sexual o Agresión Sexual" at bounding box center [737, 164] width 324 height 67
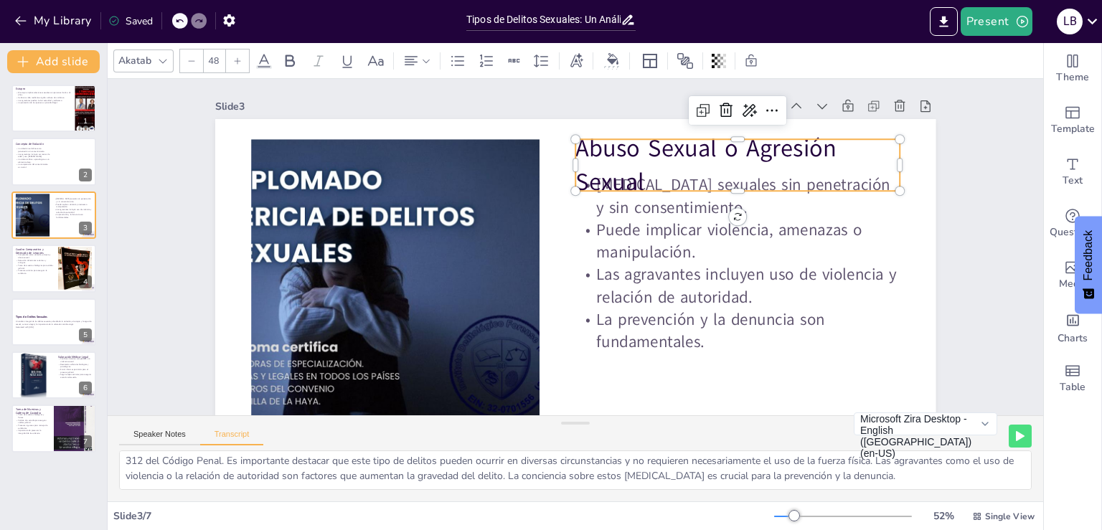
click at [575, 155] on p "Abuso Sexual o Agresión Sexual" at bounding box center [737, 164] width 324 height 67
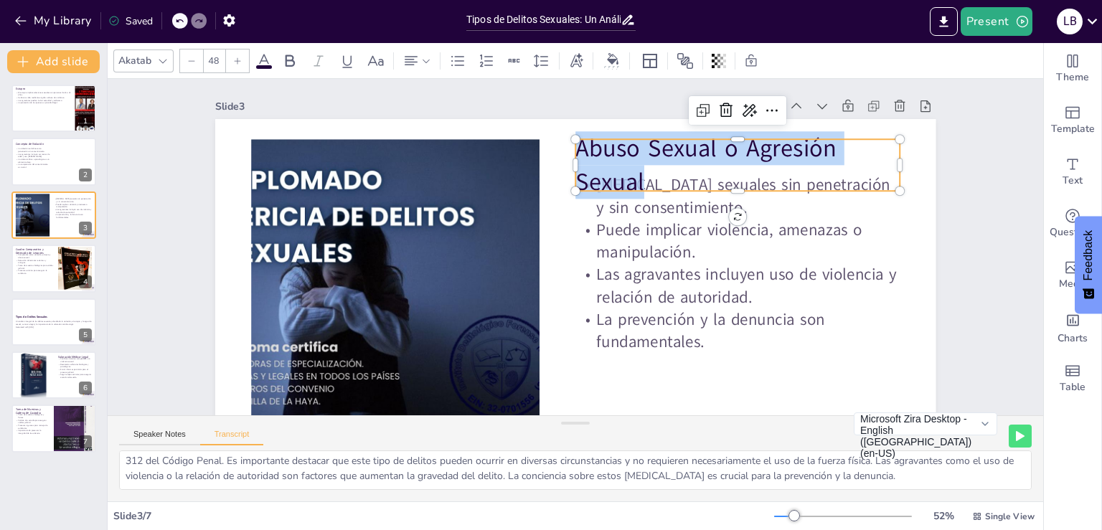
drag, startPoint x: 565, startPoint y: 152, endPoint x: 643, endPoint y: 180, distance: 83.7
click at [643, 180] on p "Abuso Sexual o Agresión Sexual" at bounding box center [737, 164] width 324 height 67
copy p "Abuso Sexual o Agresión Sexual"
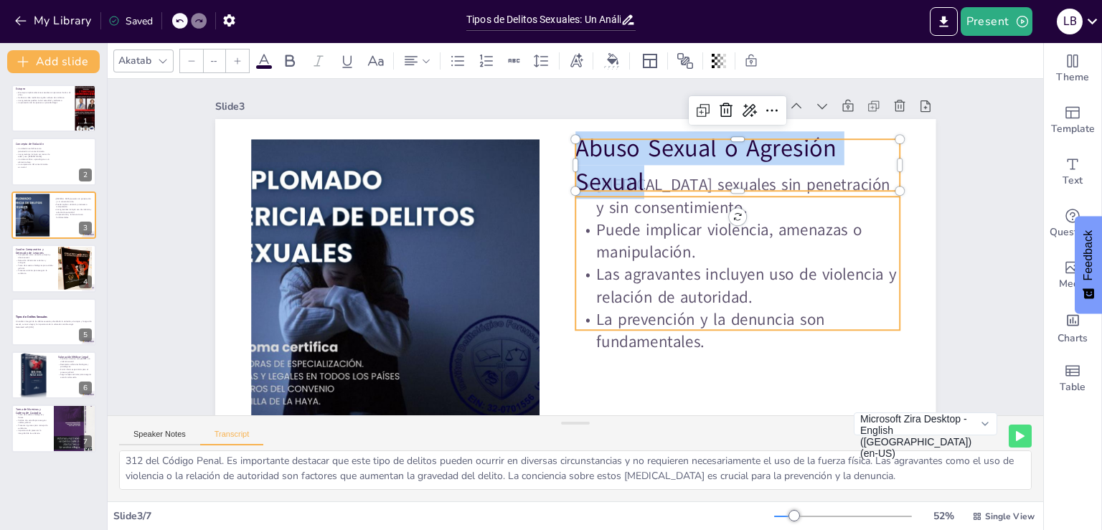
type input "32"
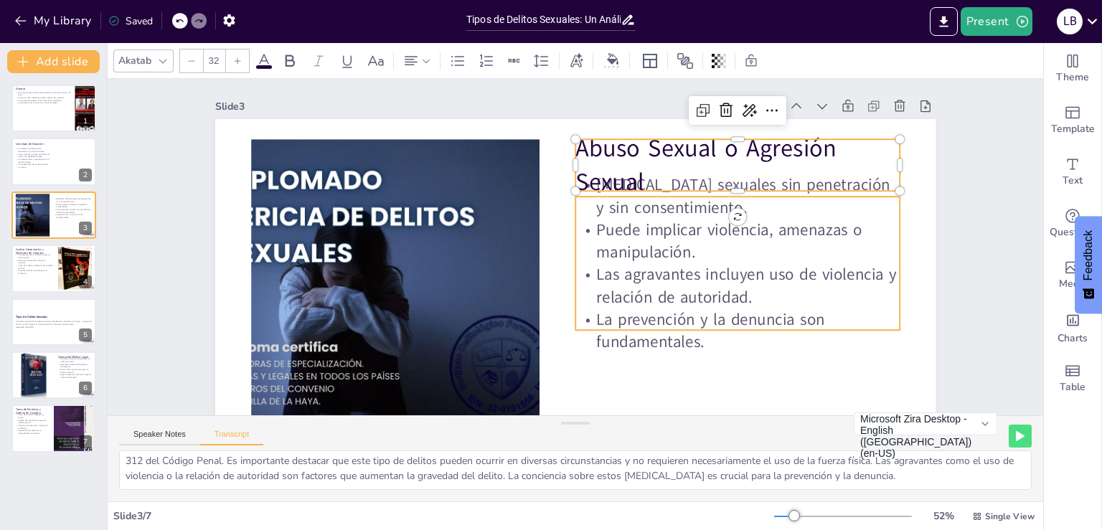
click at [650, 232] on p "Puede implicar violencia, amenazas o manipulación." at bounding box center [737, 241] width 324 height 44
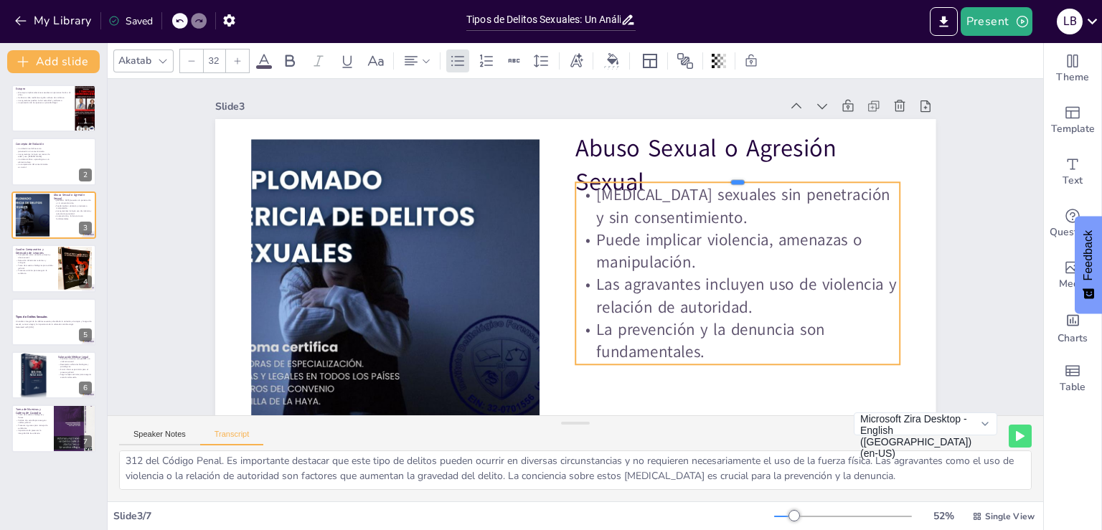
drag, startPoint x: 725, startPoint y: 194, endPoint x: 727, endPoint y: 180, distance: 14.5
click at [727, 180] on div at bounding box center [737, 176] width 324 height 11
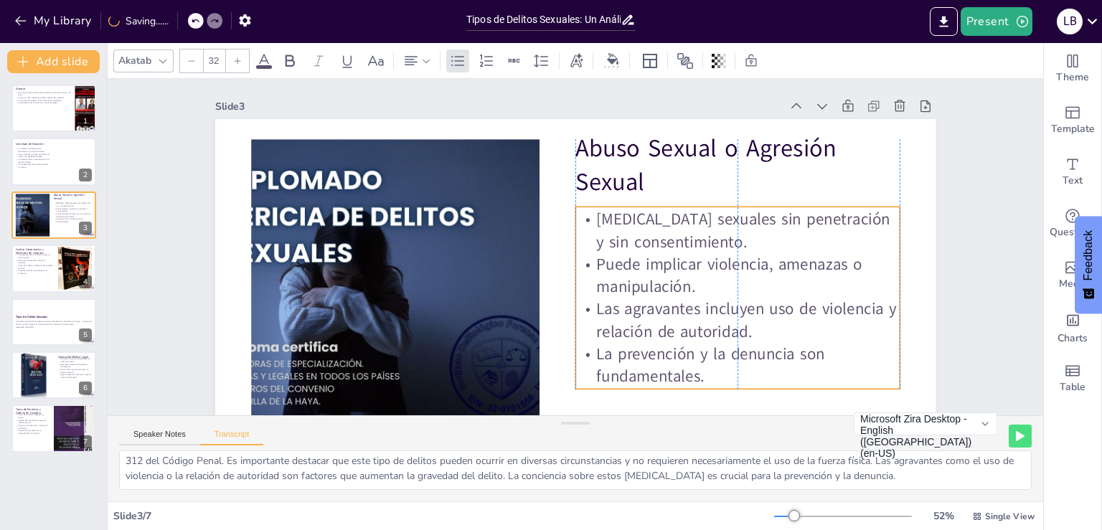
drag, startPoint x: 699, startPoint y: 184, endPoint x: 699, endPoint y: 208, distance: 24.4
click at [699, 208] on div "[MEDICAL_DATA] sexuales sin penetración y sin consentimiento. Puede implicar vi…" at bounding box center [737, 298] width 324 height 182
click at [588, 220] on p "[MEDICAL_DATA] sexuales sin penetración y sin consentimiento." at bounding box center [737, 230] width 324 height 44
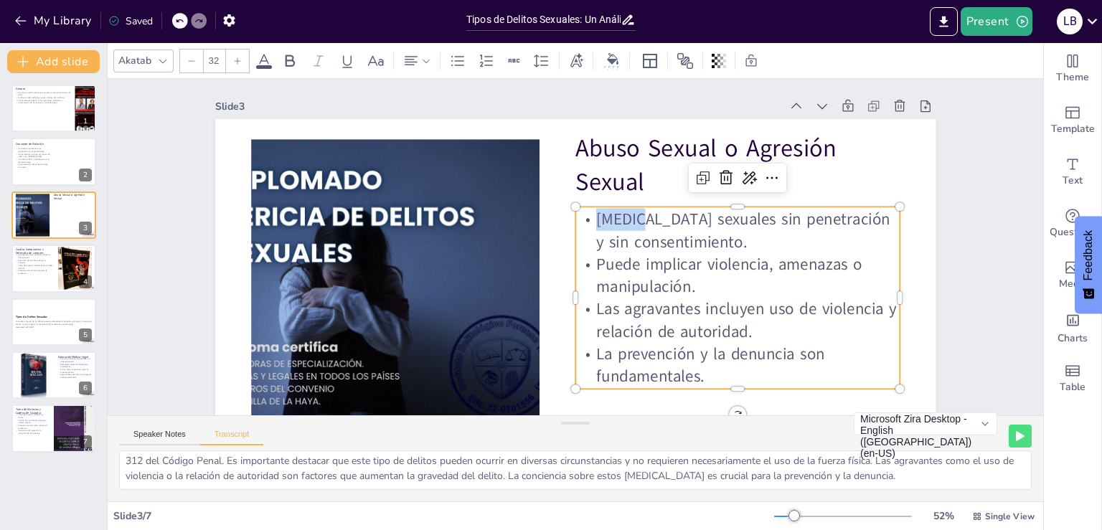
click at [588, 220] on p "[MEDICAL_DATA] sexuales sin penetración y sin consentimiento." at bounding box center [737, 230] width 324 height 44
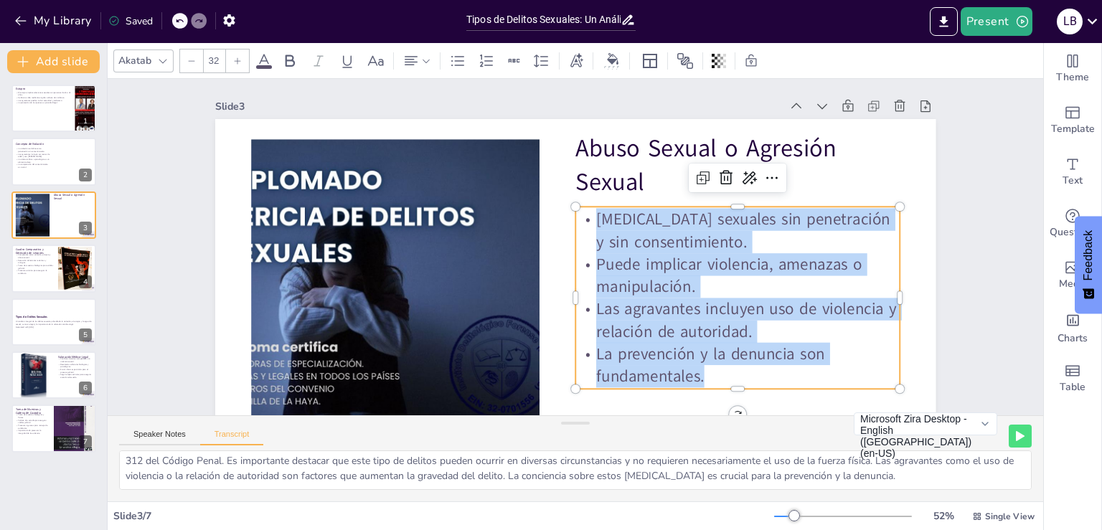
copy div "[MEDICAL_DATA] sexuales sin penetración y sin consentimiento. Puede implicar vi…"
click at [947, 237] on div "Slide 1 Estupro El estupro implica relaciones sexuales con personas de 14 a 18 …" at bounding box center [575, 301] width 801 height 445
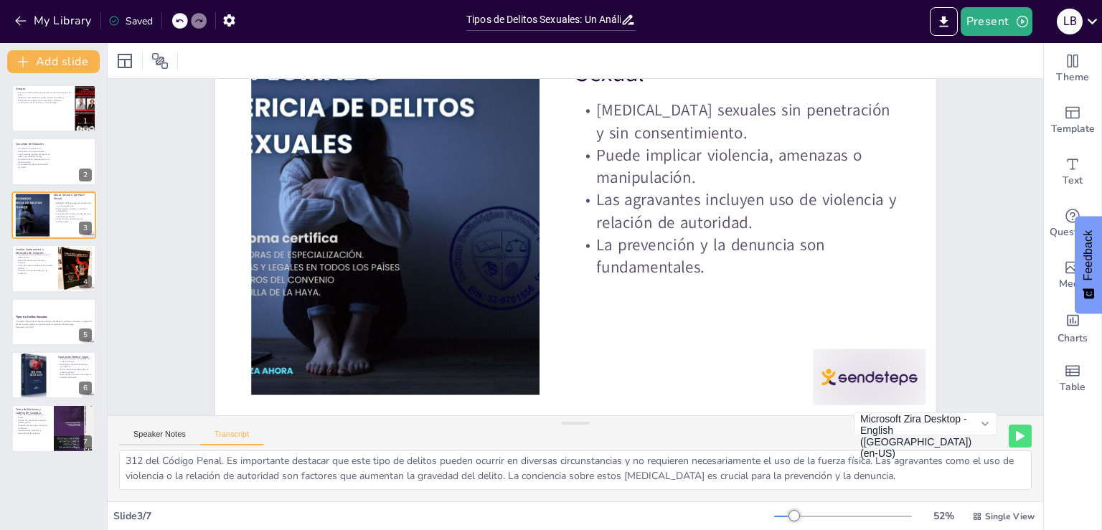
scroll to position [121, 0]
click at [956, 200] on div "Slide 1 Estupro El estupro implica relaciones sexuales con personas de 14 a 18 …" at bounding box center [575, 192] width 801 height 445
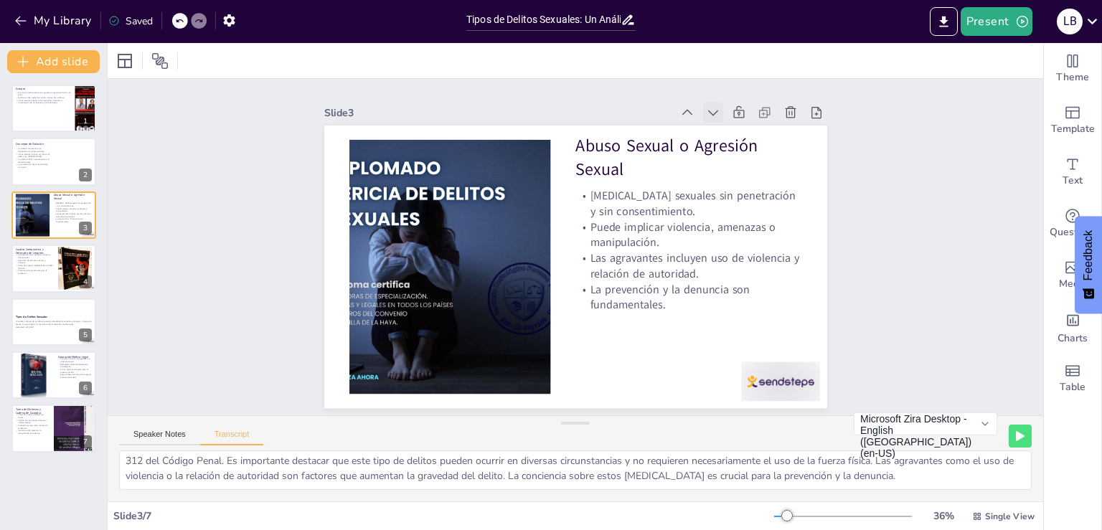
click at [706, 108] on icon at bounding box center [713, 112] width 14 height 14
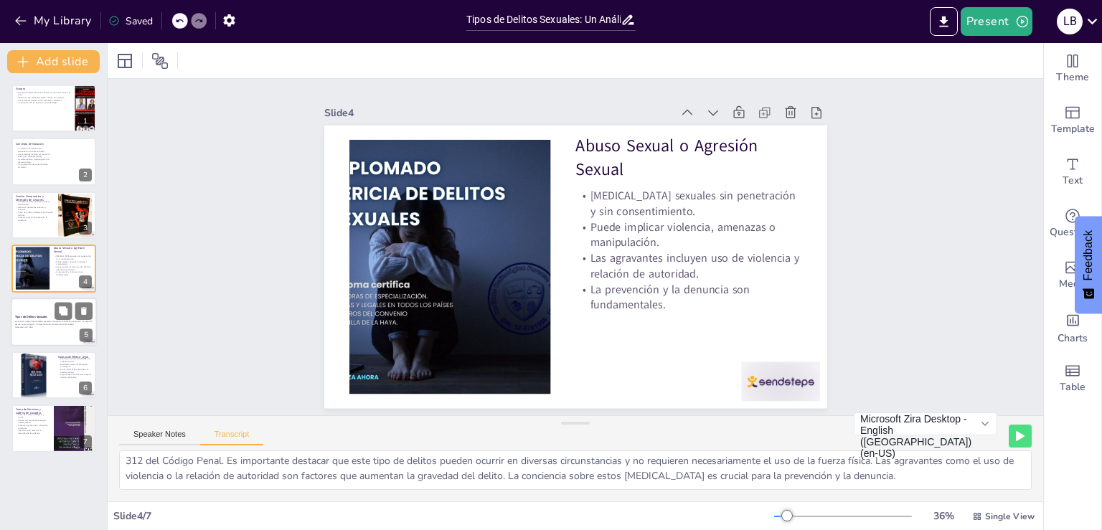
click at [51, 327] on p "Generated with [URL]" at bounding box center [53, 327] width 77 height 3
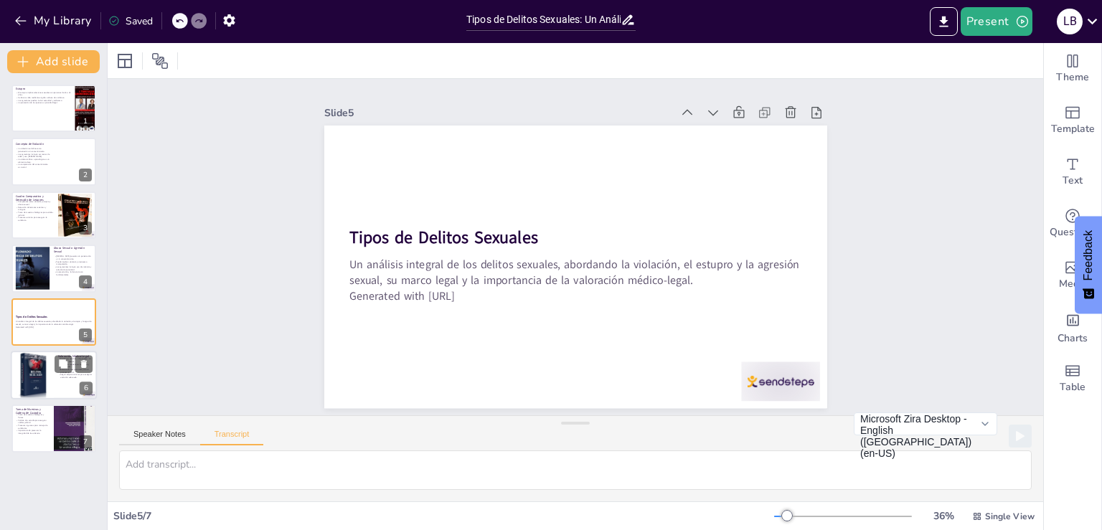
click at [48, 374] on div at bounding box center [32, 375] width 49 height 49
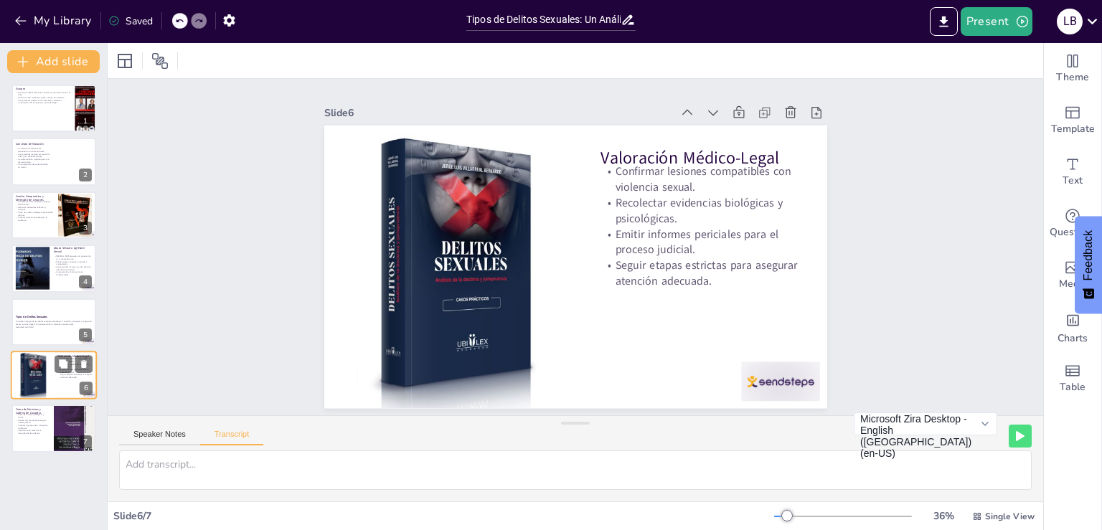
type textarea "La valoración médico-legal es un proceso crucial que tiene como objetivos confi…"
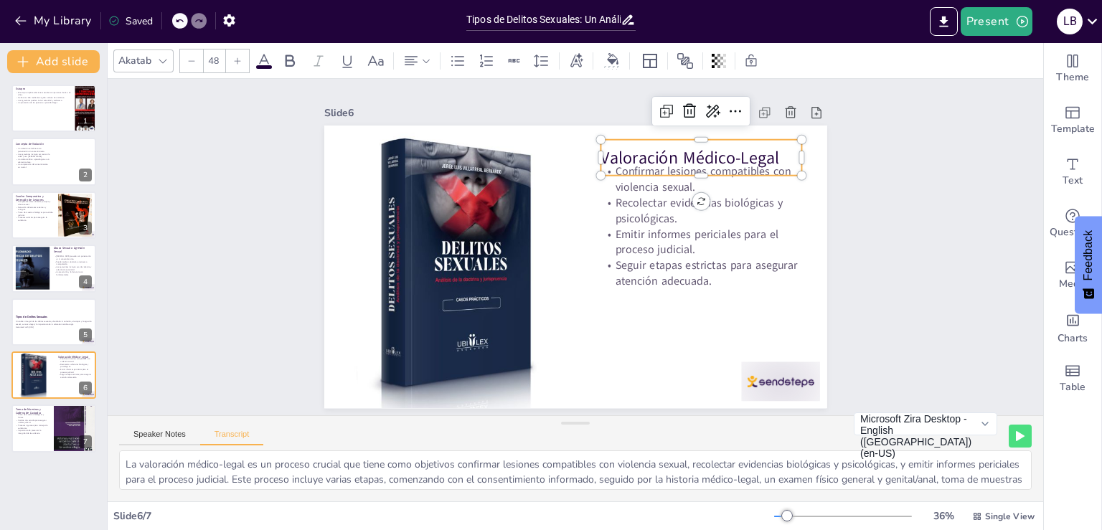
click at [609, 151] on p "Valoración Médico-Legal" at bounding box center [700, 158] width 201 height 24
click at [647, 208] on p "Recolectar evidencias biológicas y psicológicas." at bounding box center [700, 211] width 201 height 32
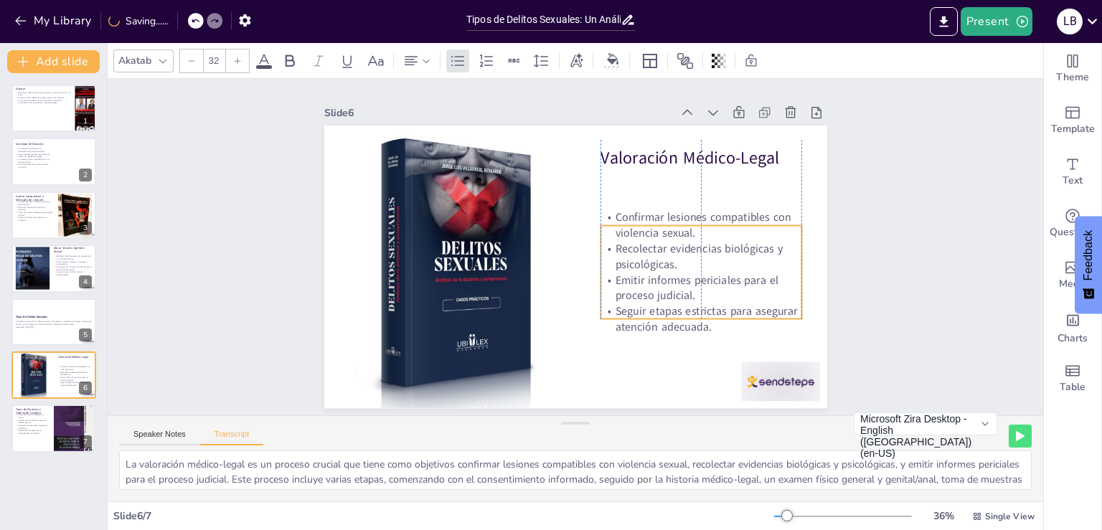
drag, startPoint x: 641, startPoint y: 202, endPoint x: 641, endPoint y: 245, distance: 43.8
click at [641, 245] on p "Recolectar evidencias biológicas y psicológicas." at bounding box center [700, 257] width 201 height 32
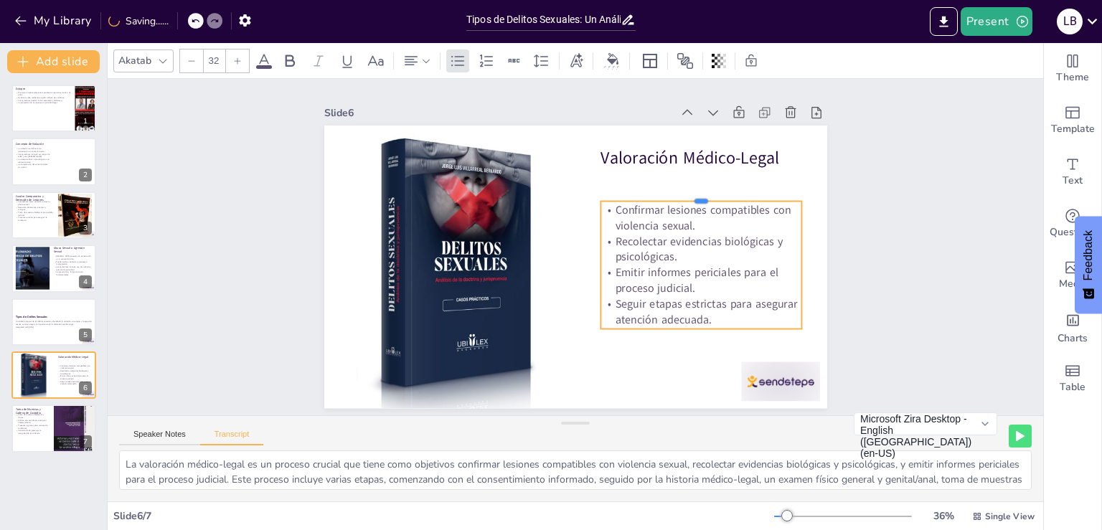
drag, startPoint x: 689, startPoint y: 214, endPoint x: 687, endPoint y: 192, distance: 22.3
click at [687, 192] on div at bounding box center [700, 195] width 201 height 11
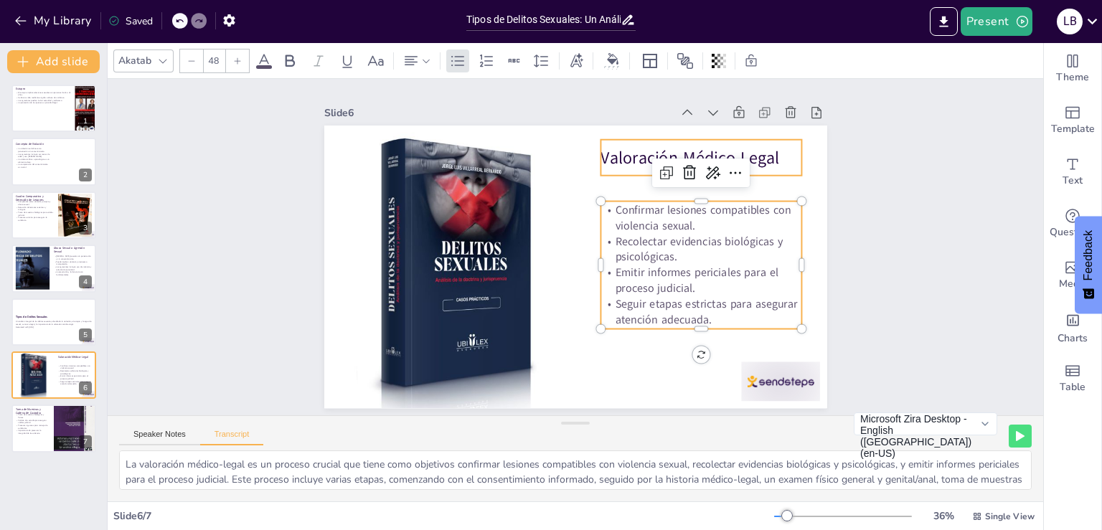
click at [600, 155] on p "Valoración Médico-Legal" at bounding box center [700, 158] width 201 height 24
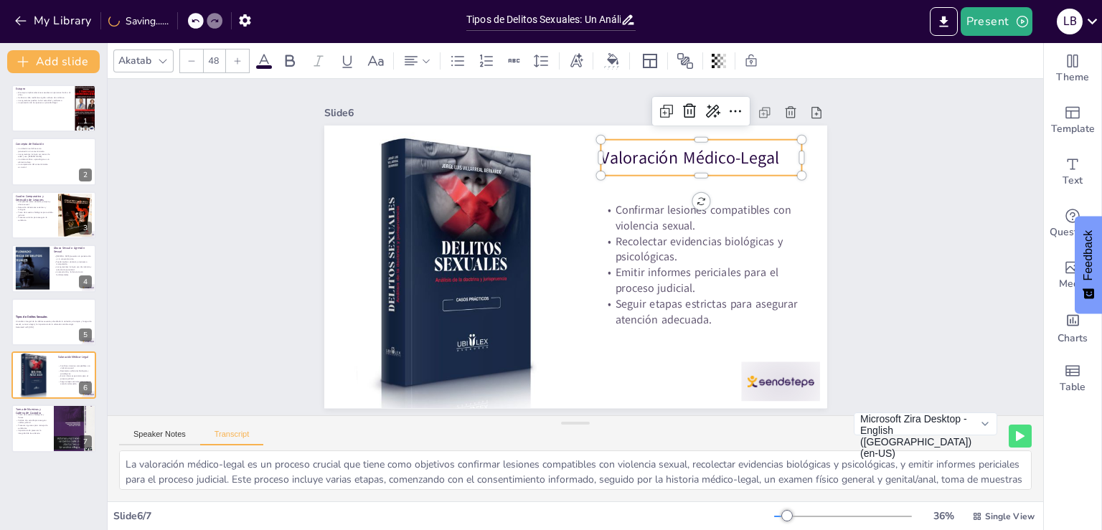
click at [600, 151] on p "Valoración Médico-Legal" at bounding box center [700, 158] width 201 height 24
click at [600, 148] on p "Valoración Médico-Legal" at bounding box center [700, 158] width 201 height 24
drag, startPoint x: 593, startPoint y: 151, endPoint x: 776, endPoint y: 155, distance: 183.7
click at [776, 155] on p "Valoración Médico-Legal" at bounding box center [700, 158] width 201 height 24
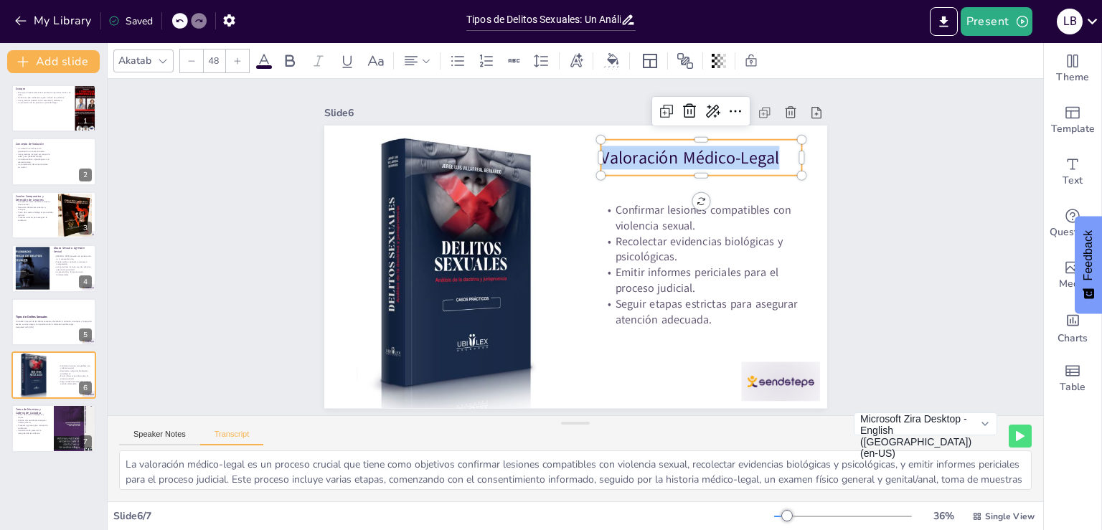
copy p "Valoración Médico-Legal"
type input "32"
click at [680, 234] on p "Recolectar evidencias biológicas y psicológicas." at bounding box center [700, 250] width 201 height 32
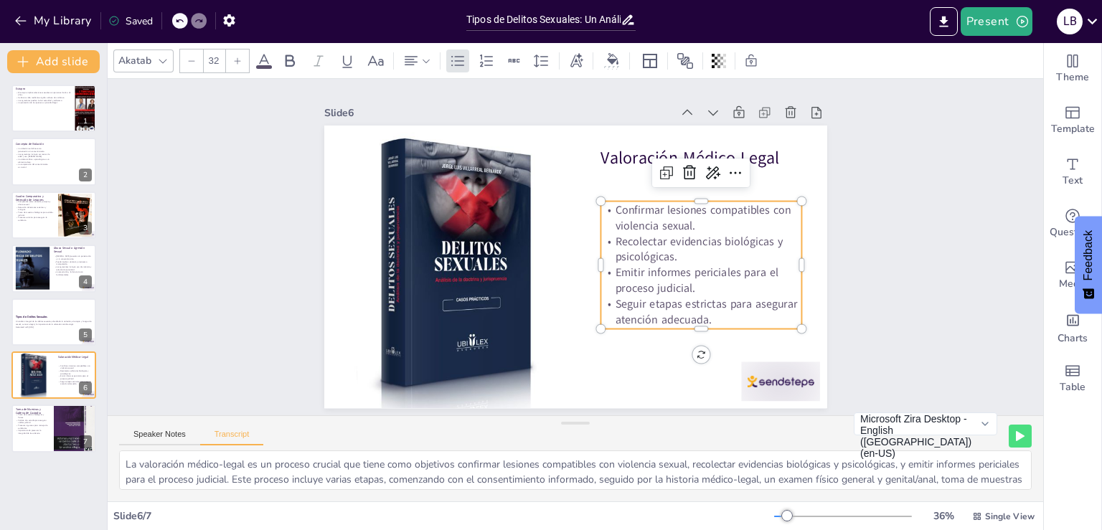
click at [607, 205] on p "Confirmar lesiones compatibles con violencia sexual." at bounding box center [700, 218] width 201 height 32
click at [610, 205] on p "Confirmar lesiones compatibles con violencia sexual." at bounding box center [700, 218] width 201 height 32
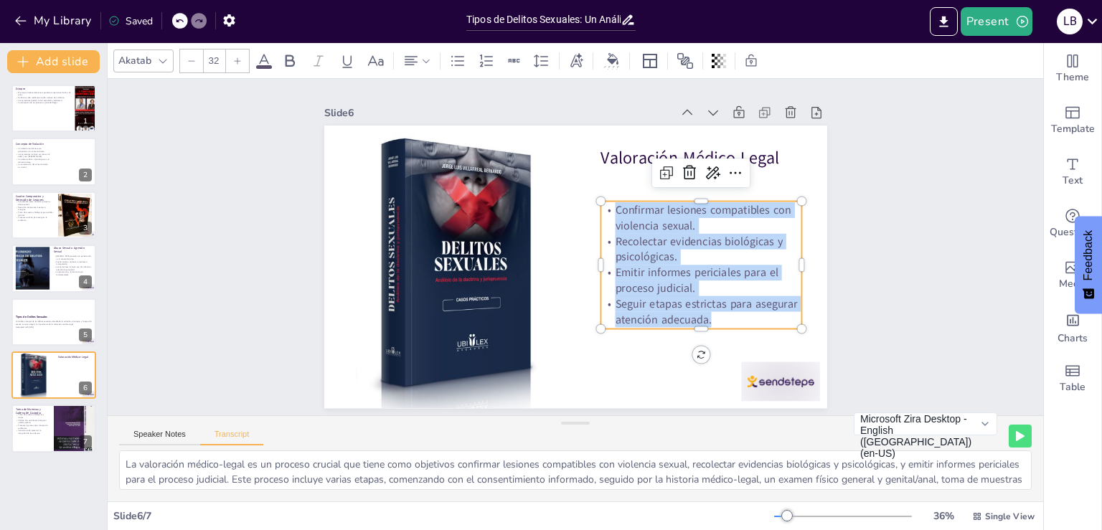
drag, startPoint x: 606, startPoint y: 203, endPoint x: 755, endPoint y: 328, distance: 194.5
click at [755, 328] on div "Valoración Médico-Legal Confirmar lesiones compatibles con violencia sexual. Re…" at bounding box center [575, 267] width 503 height 283
copy div "Confirmar lesiones compatibles con violencia sexual. Recolectar evidencias biol…"
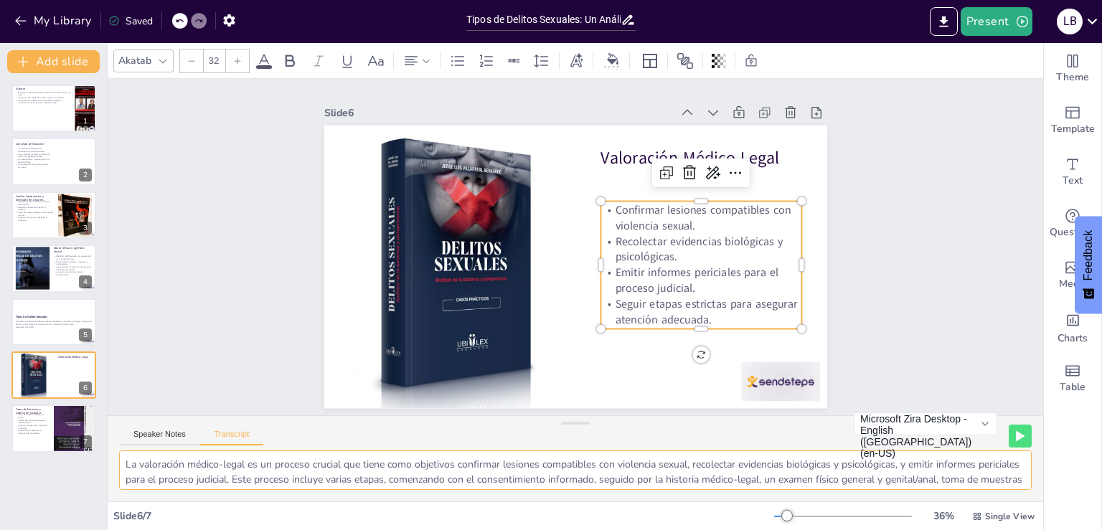
click at [624, 469] on textarea "La valoración médico-legal es un proceso crucial que tiene como objetivos confi…" at bounding box center [575, 470] width 913 height 39
drag, startPoint x: 122, startPoint y: 466, endPoint x: 1043, endPoint y: 513, distance: 922.3
click at [1032, 490] on textarea "La valoración médico-legal es un proceso crucial que tiene como objetivos confi…" at bounding box center [575, 470] width 913 height 39
click at [55, 443] on div at bounding box center [75, 429] width 43 height 60
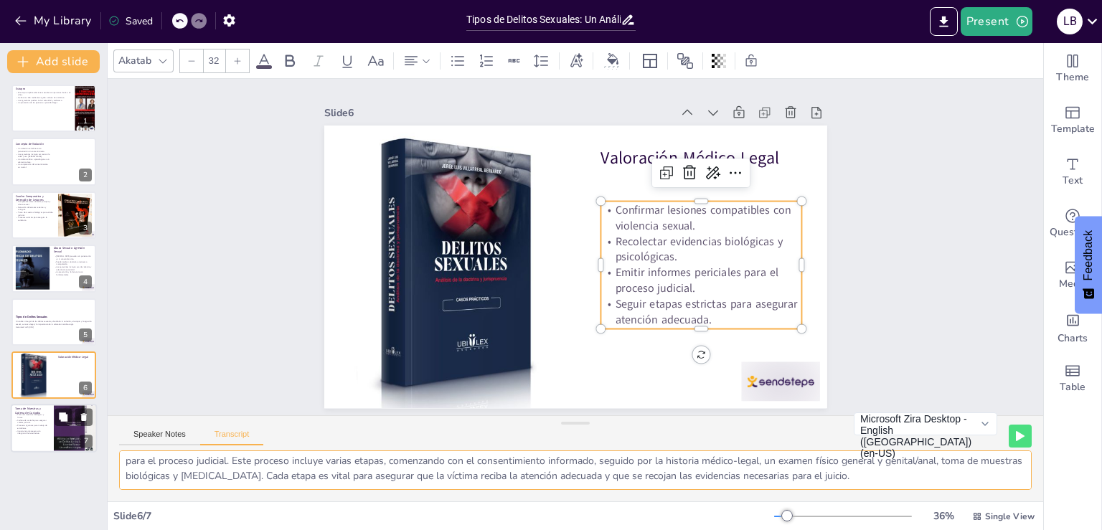
type textarea "La toma de muestras es un aspecto crítico en los casos de delitos sexuales, ya …"
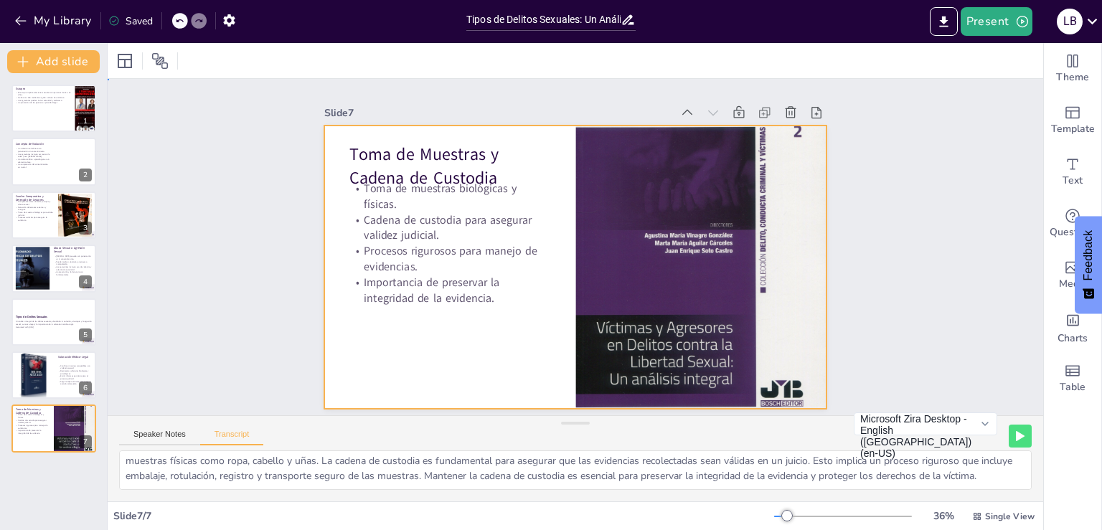
click at [482, 319] on div at bounding box center [575, 267] width 503 height 283
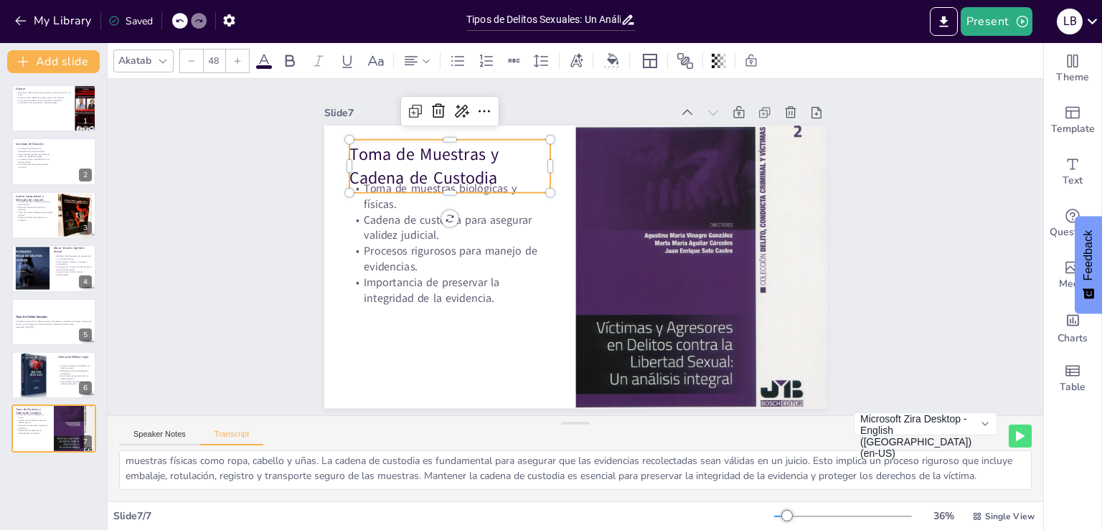
click at [374, 154] on p "Toma de Muestras y Cadena de Custodia" at bounding box center [449, 166] width 201 height 47
click at [354, 146] on p "Toma de Muestras y Cadena de Custodia" at bounding box center [449, 166] width 201 height 47
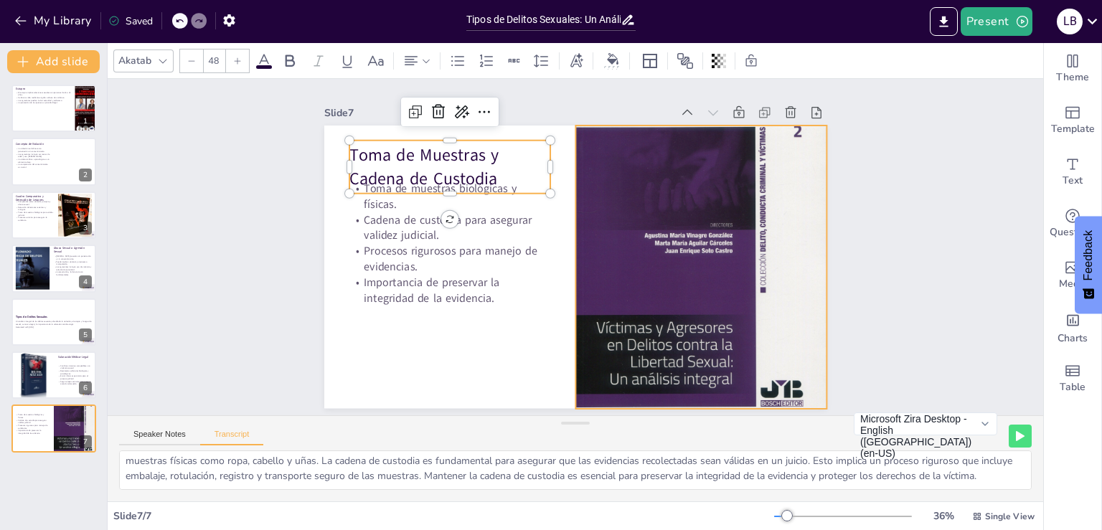
click at [798, 288] on div at bounding box center [700, 268] width 251 height 350
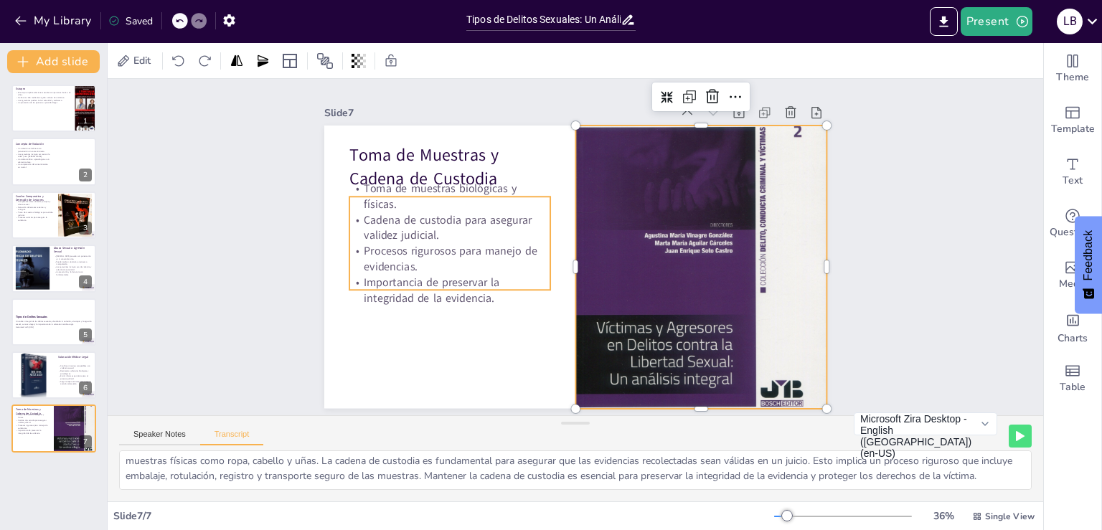
click at [369, 275] on p "Importancia de preservar la integridad de la evidencia." at bounding box center [449, 291] width 201 height 32
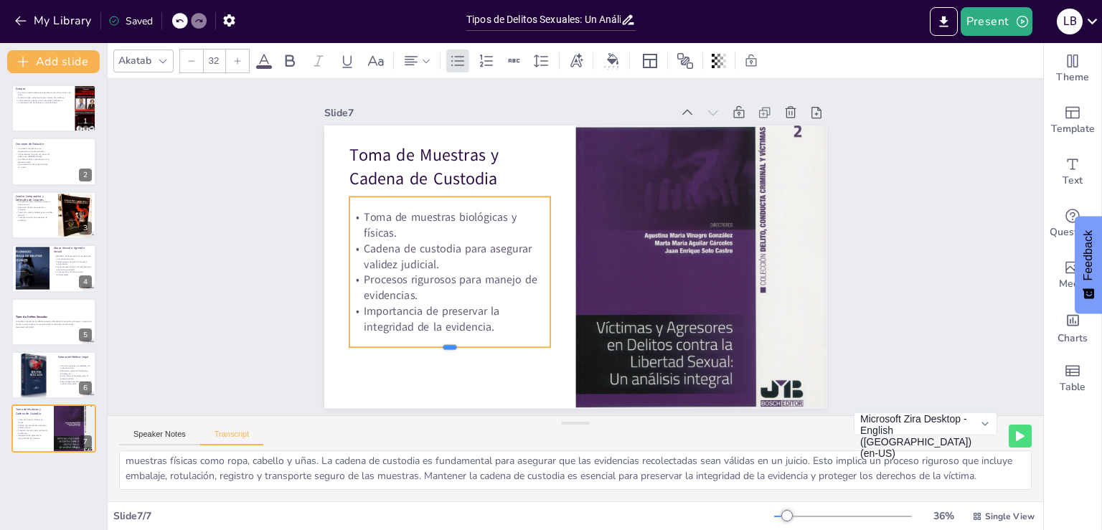
drag, startPoint x: 439, startPoint y: 286, endPoint x: 440, endPoint y: 343, distance: 57.4
click at [440, 348] on div at bounding box center [449, 353] width 201 height 11
click at [364, 211] on p "Toma de muestras biológicas y físicas." at bounding box center [449, 225] width 201 height 32
click at [363, 212] on p "Toma de muestras biológicas y físicas." at bounding box center [449, 225] width 201 height 32
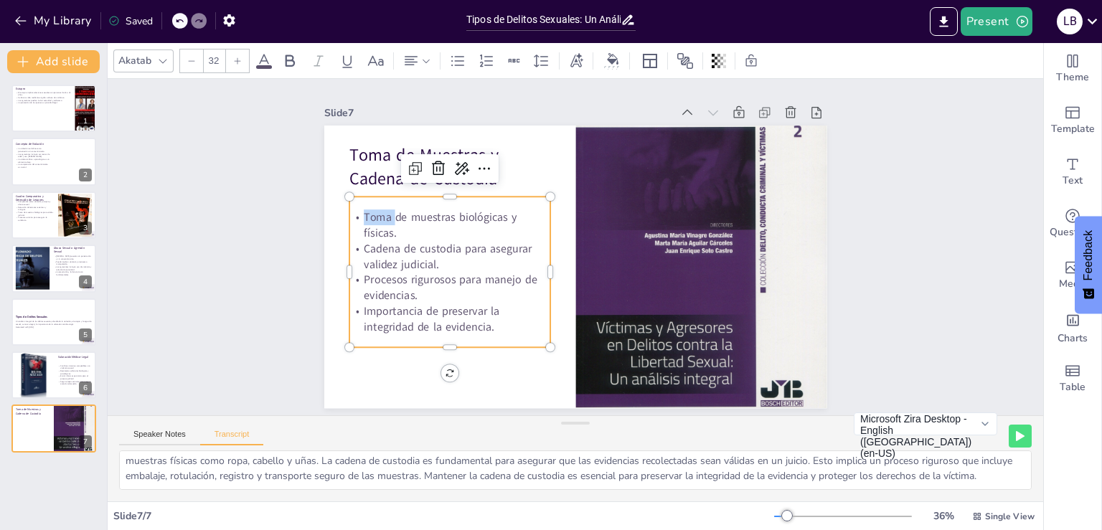
click at [363, 212] on p "Toma de muestras biológicas y físicas." at bounding box center [449, 225] width 201 height 32
click at [352, 213] on p "Toma de muestras biológicas y físicas." at bounding box center [449, 225] width 201 height 32
drag, startPoint x: 352, startPoint y: 213, endPoint x: 485, endPoint y: 323, distance: 172.8
click at [492, 331] on div "Toma de muestras biológicas y físicas. Cadena de custodia para asegurar validez…" at bounding box center [449, 272] width 201 height 151
click at [371, 225] on p "Toma de muestras biológicas y físicas." at bounding box center [449, 225] width 201 height 32
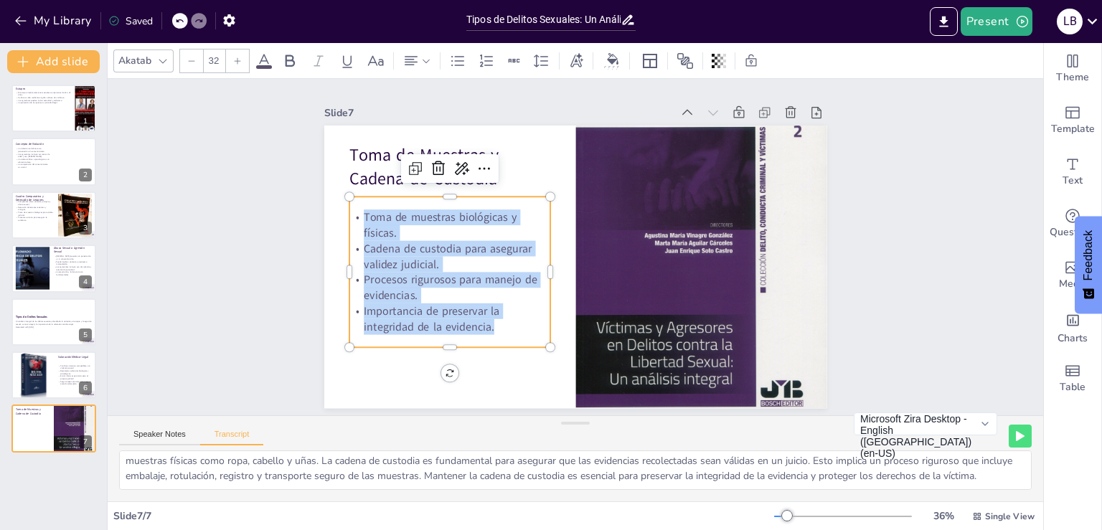
drag, startPoint x: 352, startPoint y: 211, endPoint x: 511, endPoint y: 330, distance: 198.9
click at [511, 330] on div "Toma de muestras biológicas y físicas. Cadena de custodia para asegurar validez…" at bounding box center [449, 272] width 201 height 151
copy div "Toma de muestras biológicas y físicas. Cadena de custodia para asegurar validez…"
